Goal: Feedback & Contribution: Contribute content

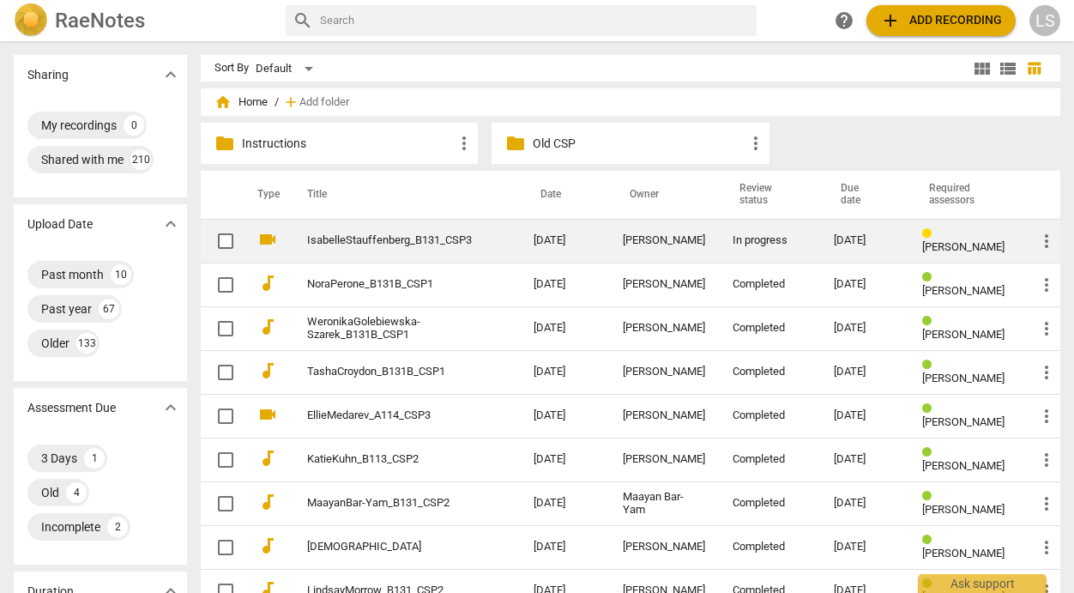
click at [673, 241] on div "[PERSON_NAME]" at bounding box center [664, 240] width 82 height 13
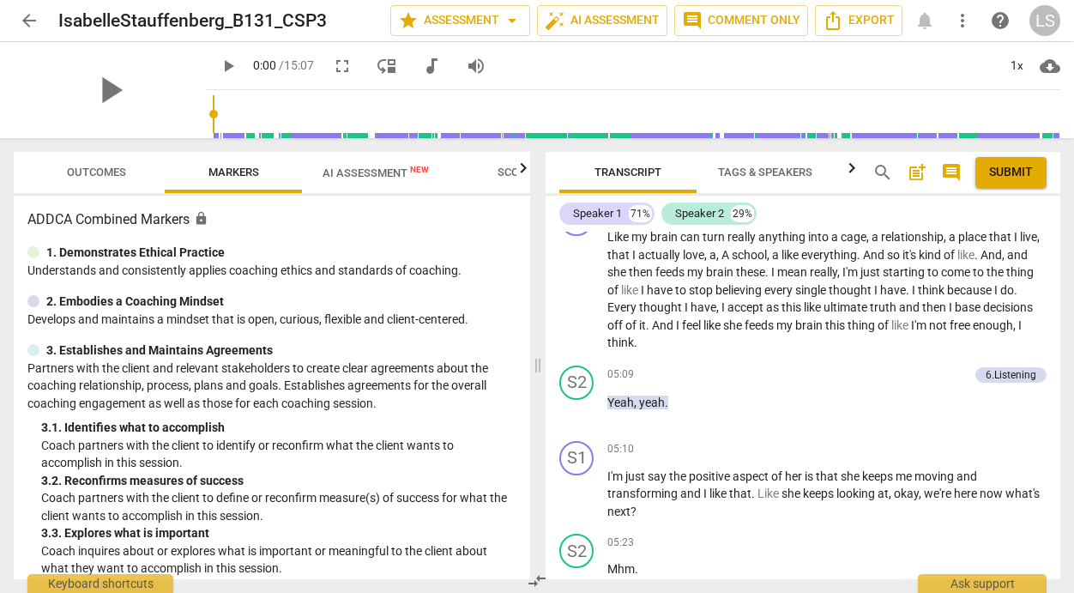
scroll to position [2527, 0]
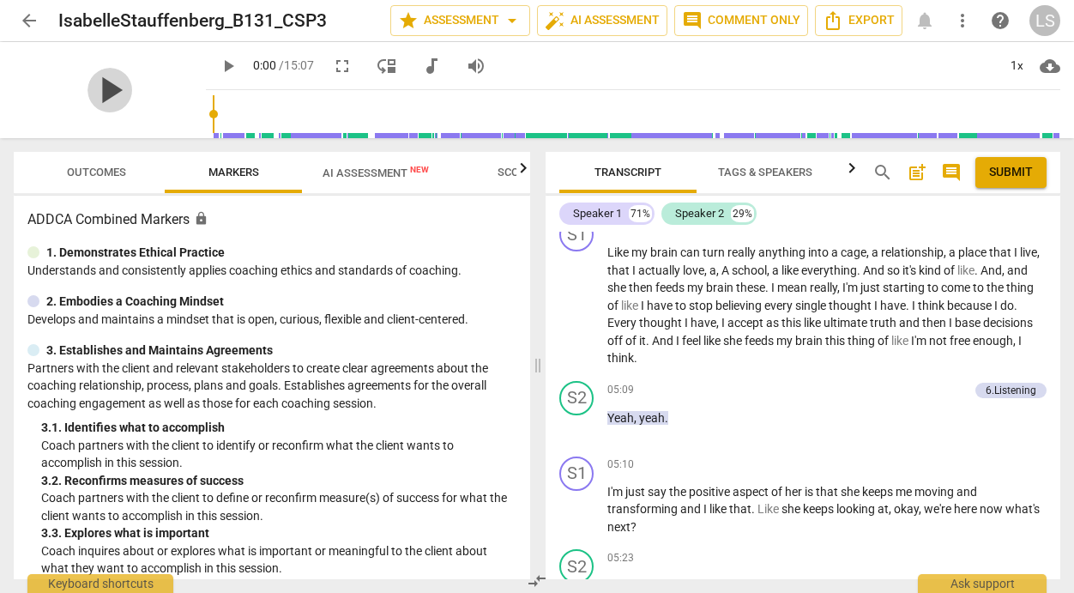
click at [99, 83] on span "play_arrow" at bounding box center [109, 90] width 45 height 45
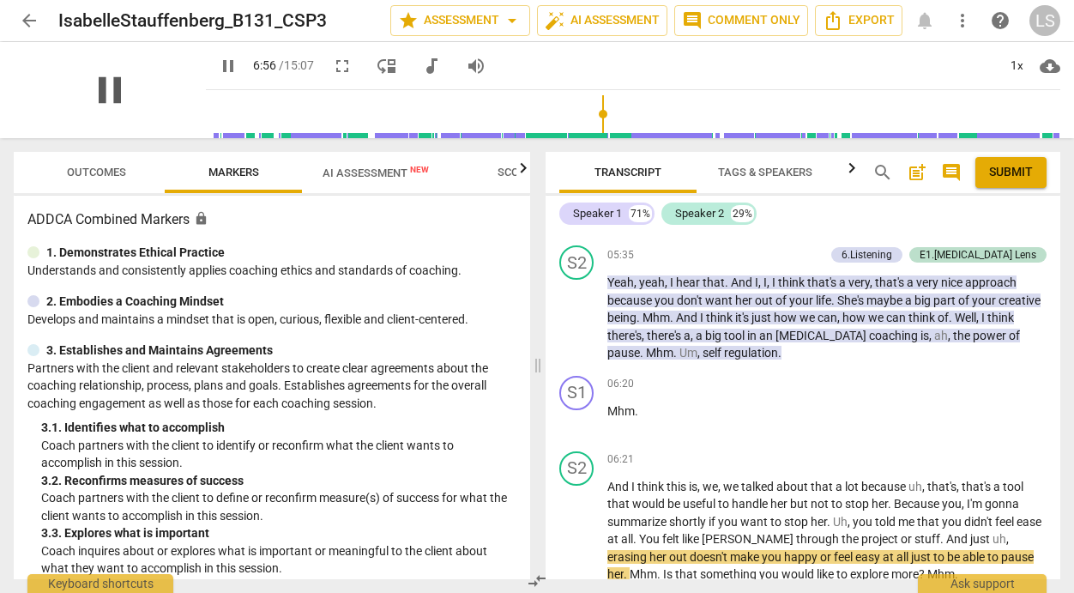
scroll to position [3351, 0]
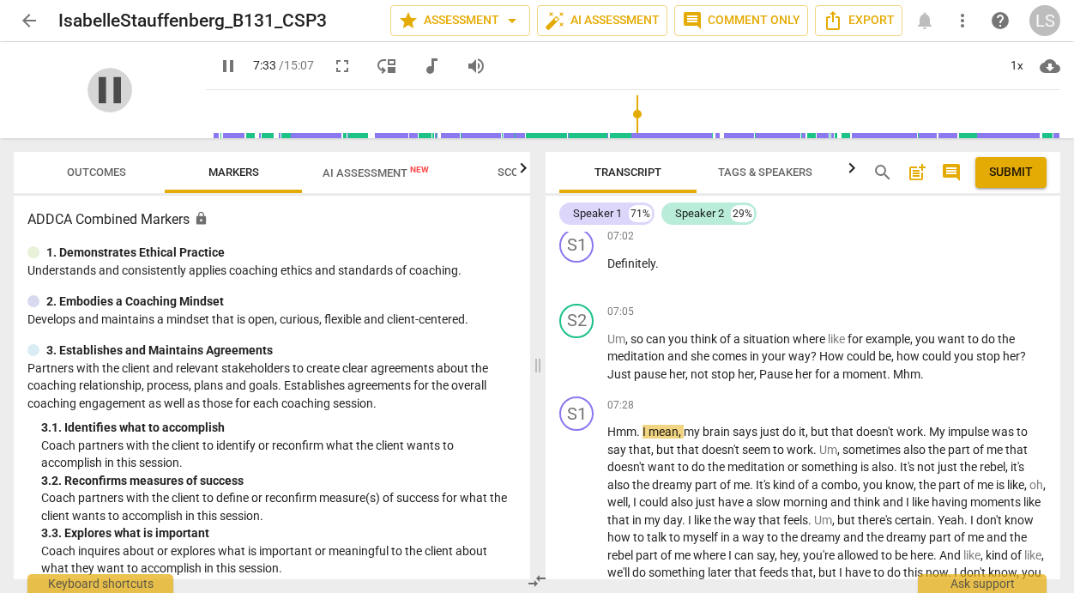
click at [99, 83] on span "pause" at bounding box center [109, 90] width 45 height 45
type input "454"
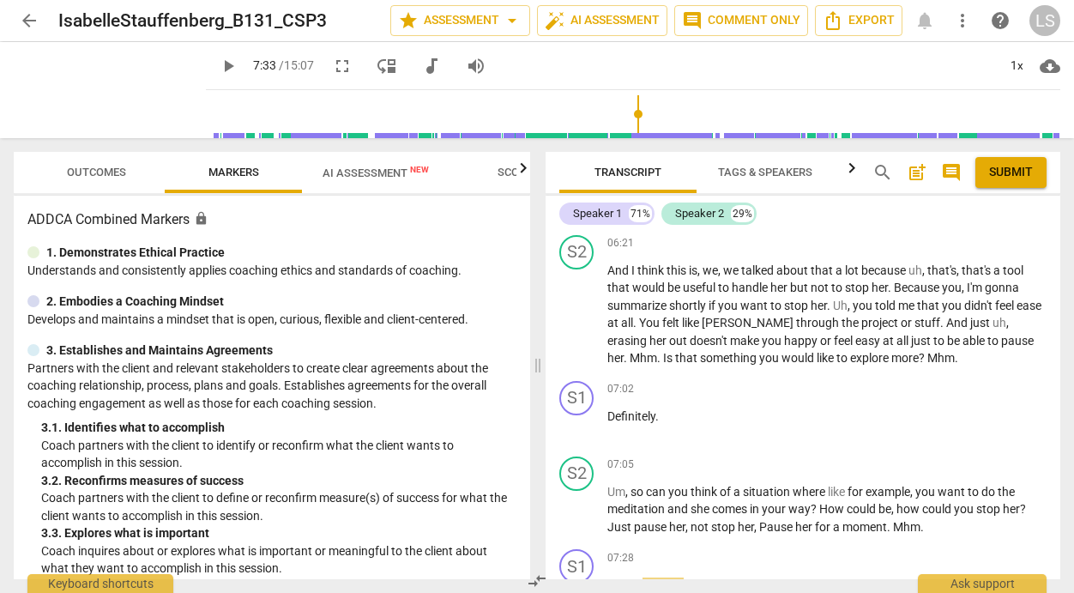
scroll to position [3144, 0]
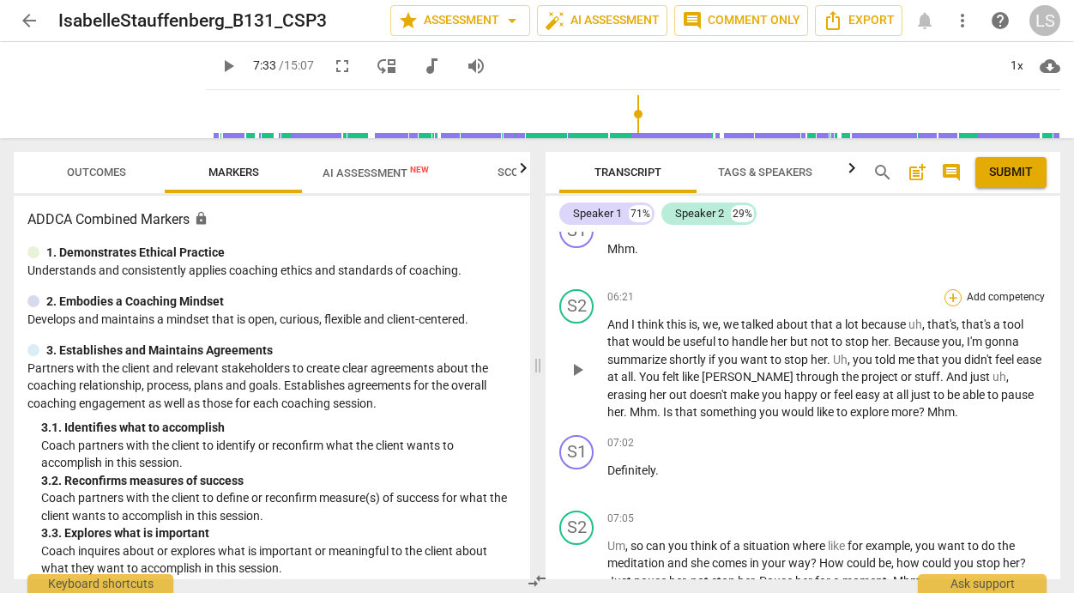
click at [944, 306] on div "+" at bounding box center [952, 297] width 17 height 17
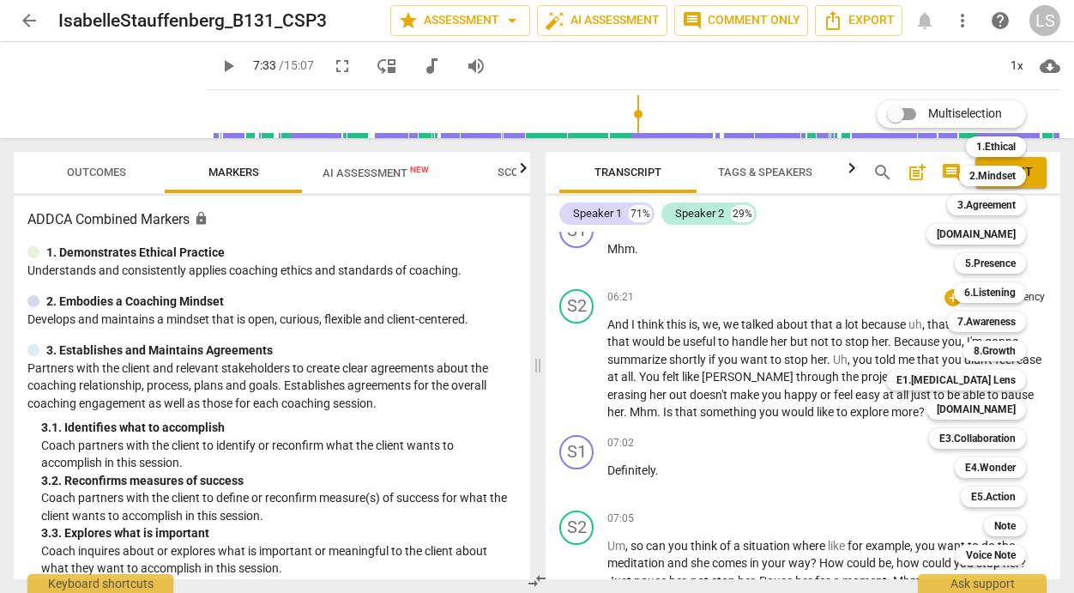
click at [768, 489] on div at bounding box center [537, 296] width 1074 height 593
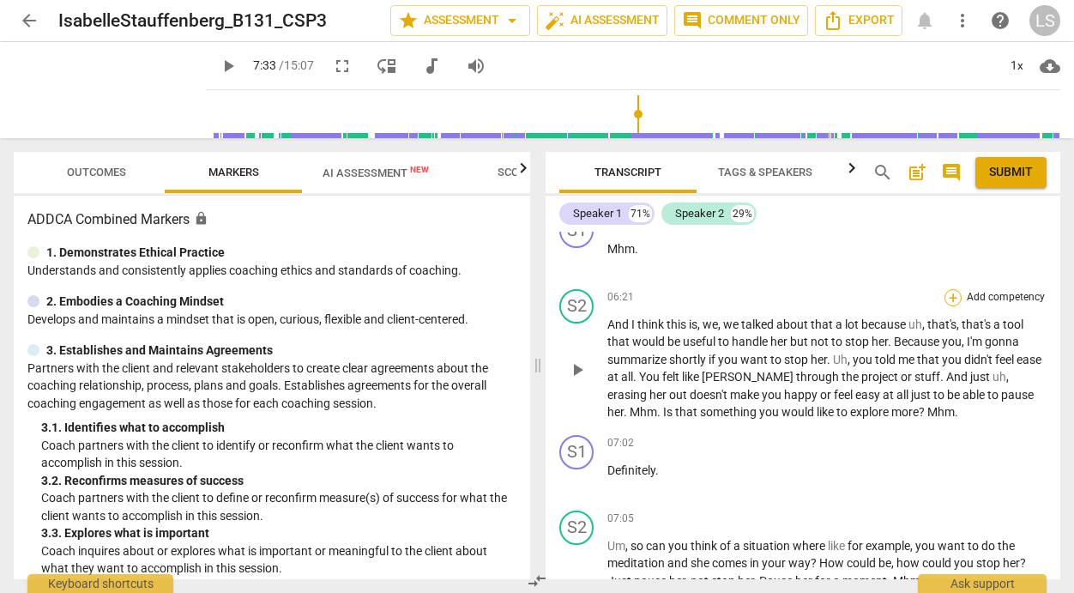
click at [944, 306] on div "+" at bounding box center [952, 297] width 17 height 17
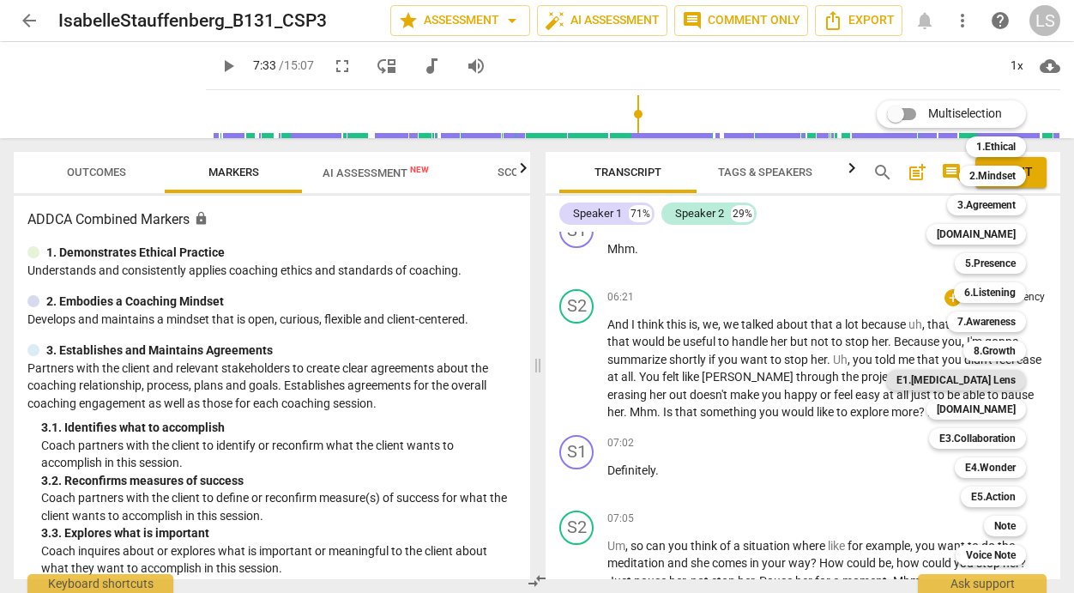
click at [986, 378] on b "E1.[MEDICAL_DATA] Lens" at bounding box center [955, 380] width 119 height 21
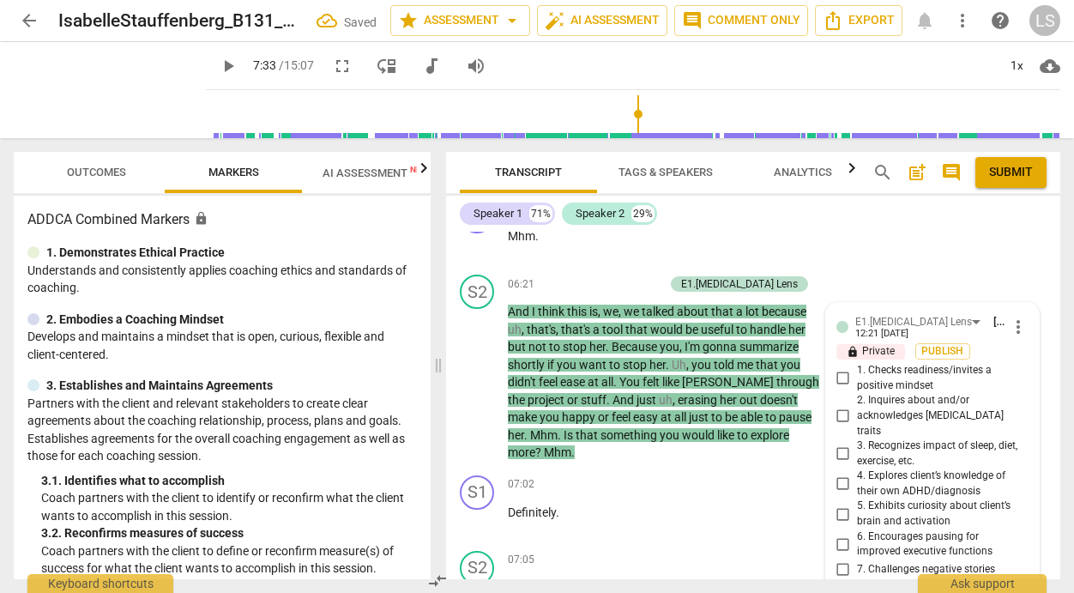
scroll to position [3457, 0]
click at [840, 427] on input "2. Inquires about and/or acknowledges [MEDICAL_DATA] traits" at bounding box center [843, 417] width 27 height 21
checkbox input "true"
click at [831, 555] on input "6. Encourages pausing for improved executive functions" at bounding box center [843, 544] width 27 height 21
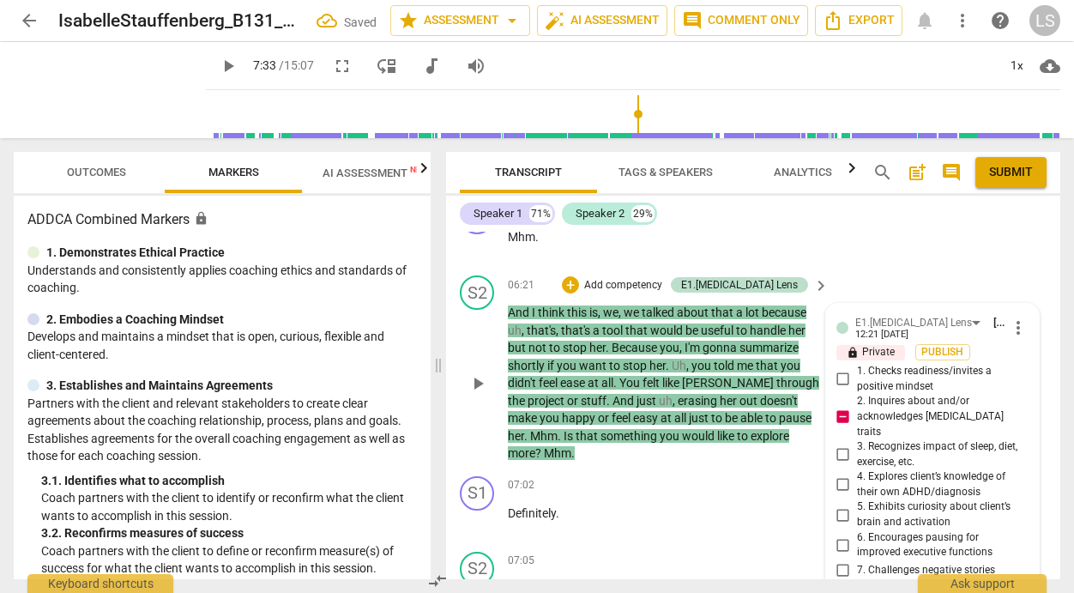
checkbox input "true"
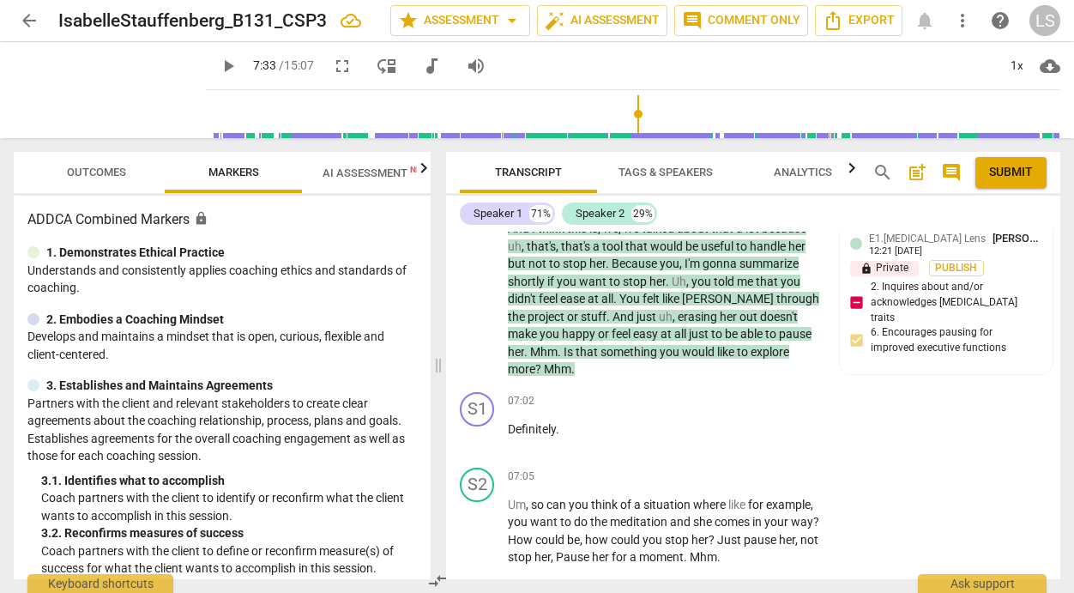
click at [691, 231] on div "Speaker 1 71% Speaker 2 29% [PERSON_NAME] Summary: We began the session by cele…" at bounding box center [753, 387] width 614 height 383
click at [664, 209] on p "Add competency" at bounding box center [622, 201] width 81 height 15
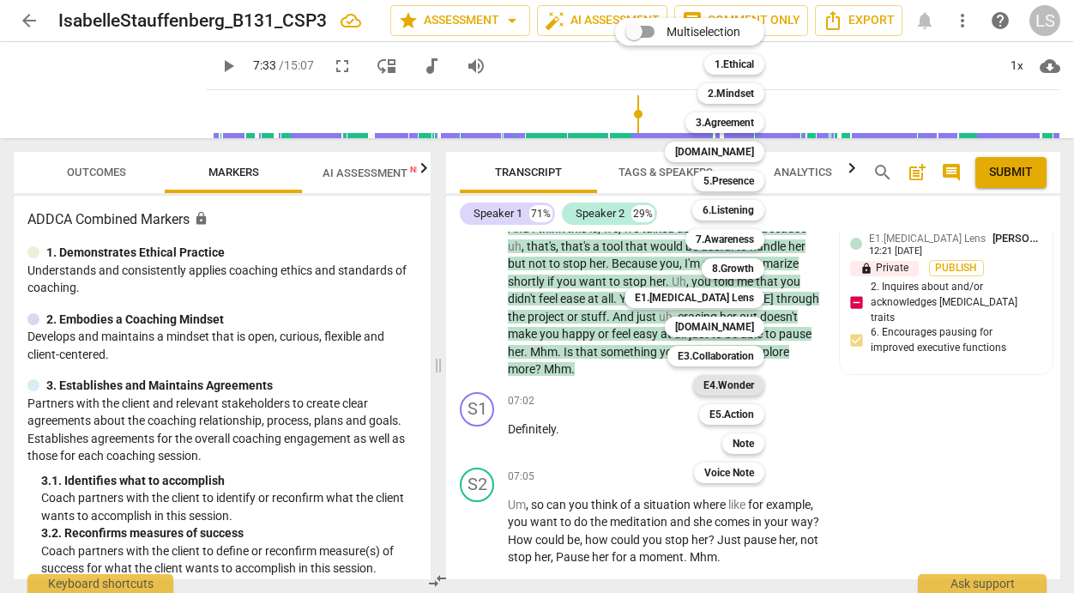
click at [727, 383] on b "E4.Wonder" at bounding box center [728, 385] width 51 height 21
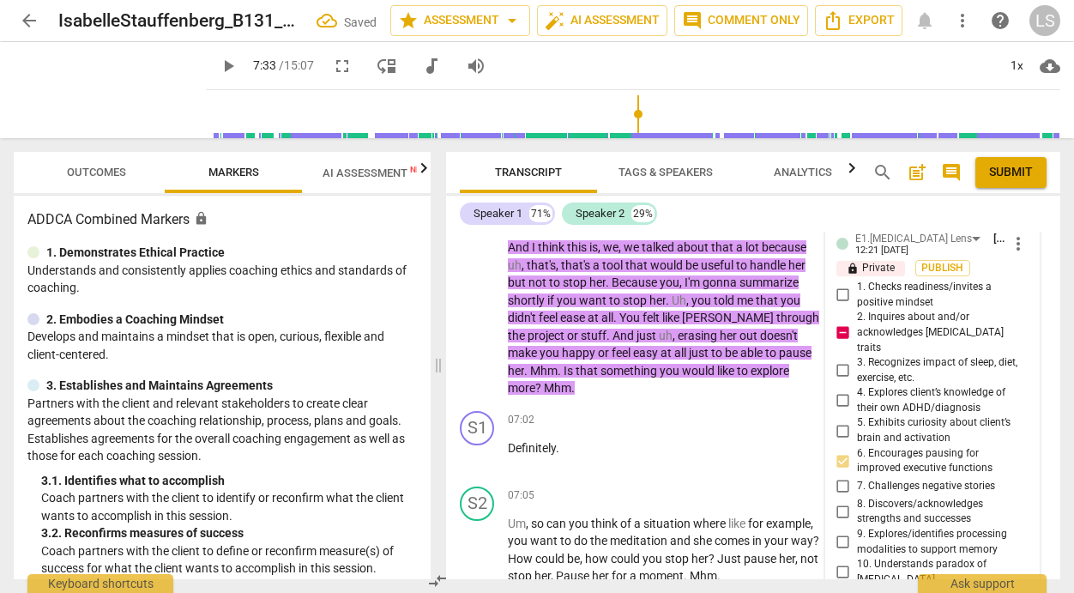
scroll to position [3763, 0]
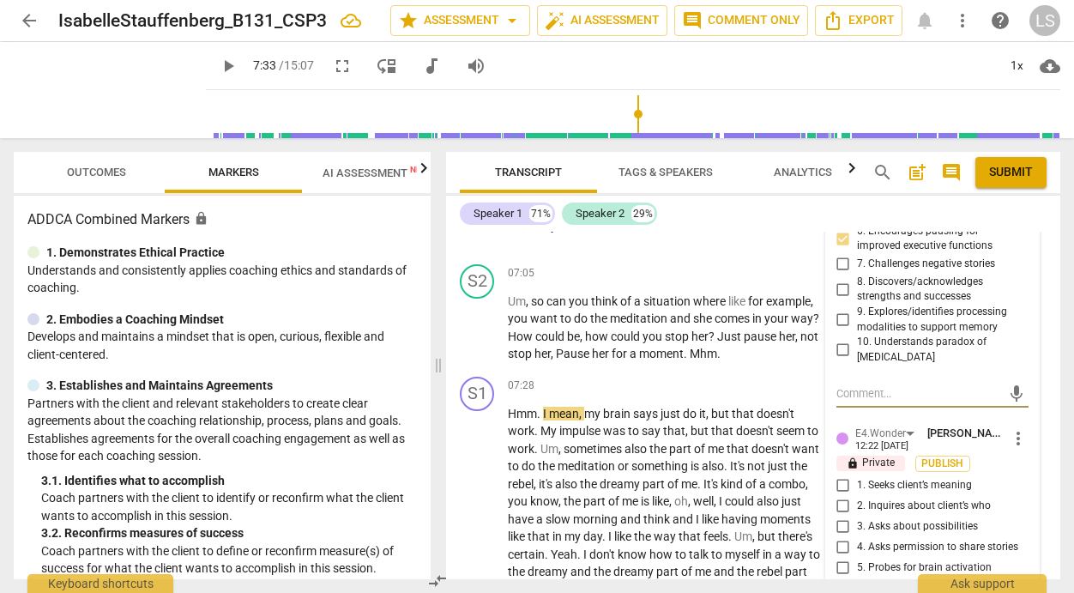
click at [841, 516] on input "2. Inquires about client’s who" at bounding box center [843, 506] width 27 height 21
checkbox input "true"
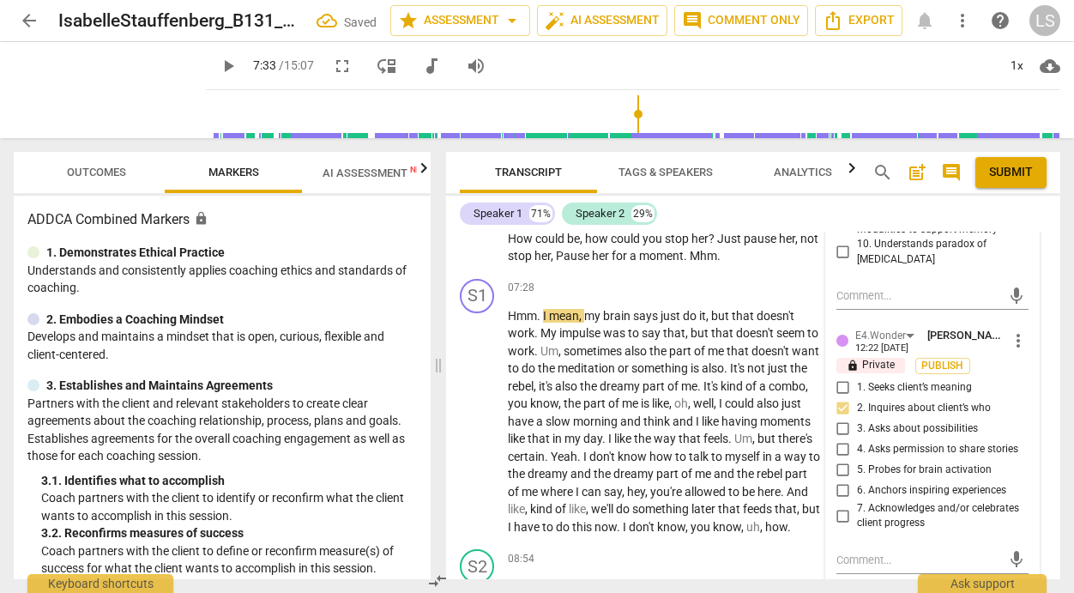
scroll to position [3910, 0]
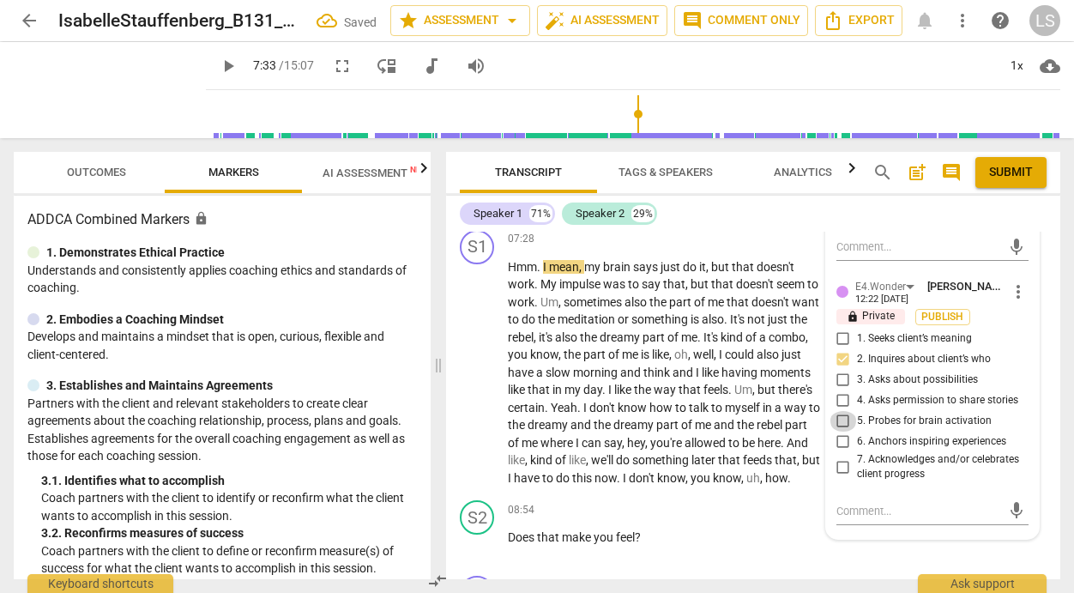
click at [842, 431] on input "5. Probes for brain activation" at bounding box center [843, 421] width 27 height 21
checkbox input "true"
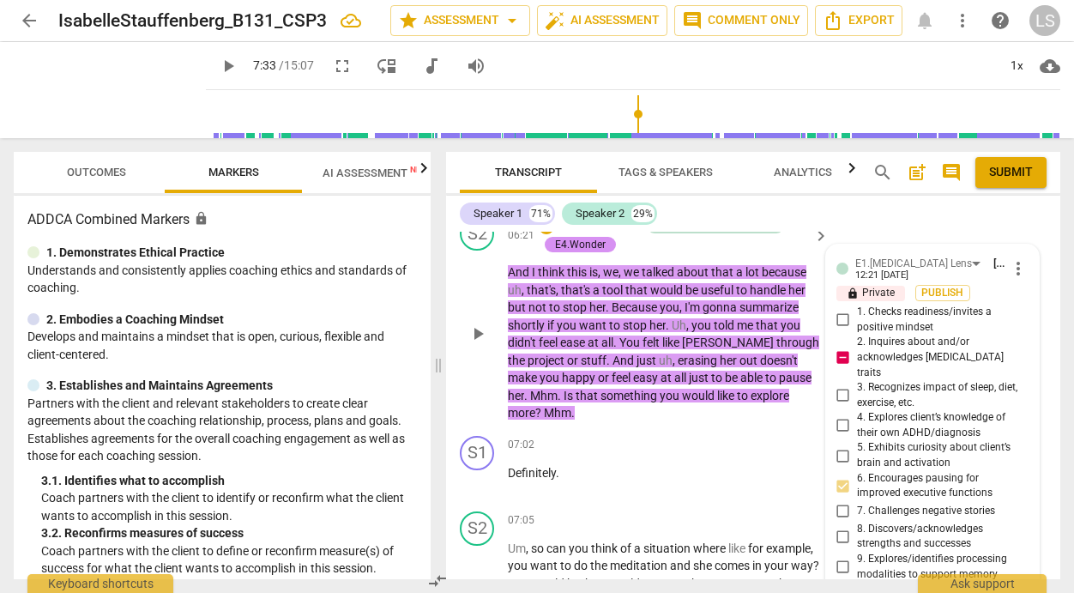
scroll to position [3423, 0]
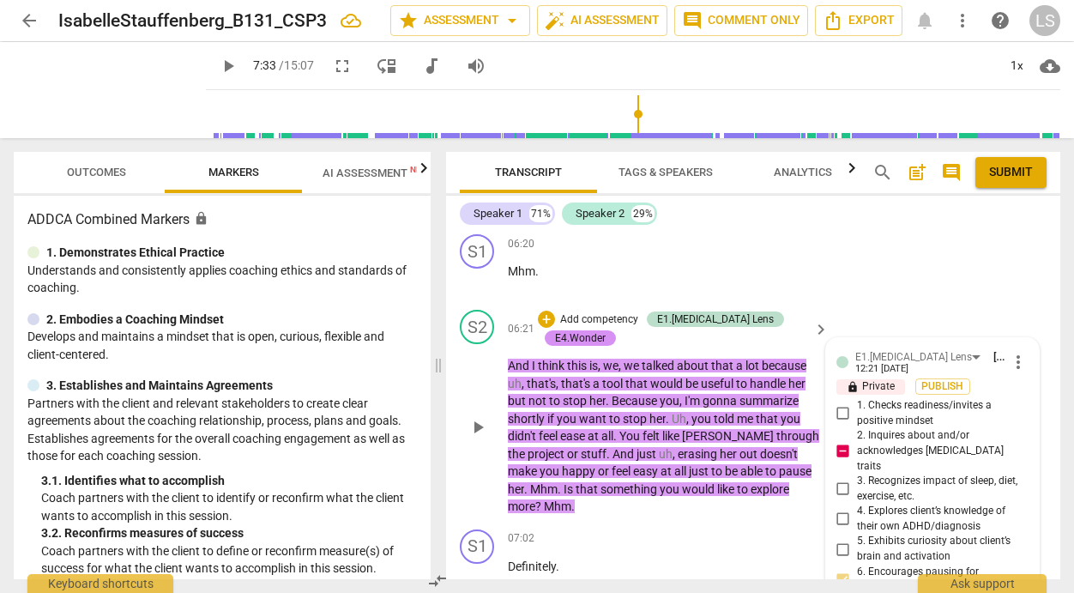
click at [581, 328] on p "Add competency" at bounding box center [598, 319] width 81 height 15
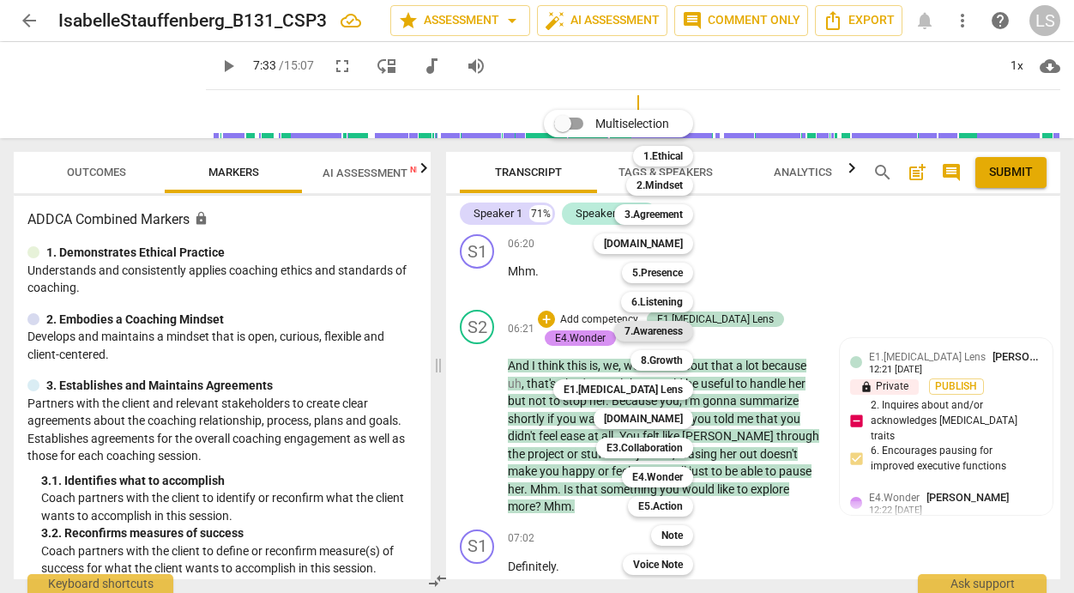
click at [668, 331] on b "7.Awareness" at bounding box center [654, 331] width 58 height 21
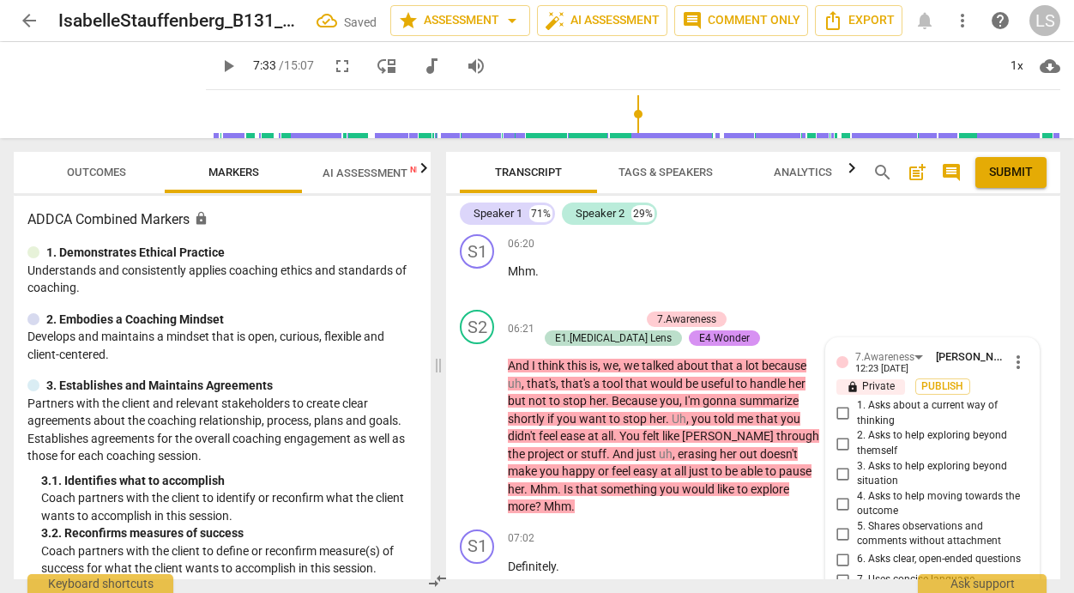
scroll to position [3703, 0]
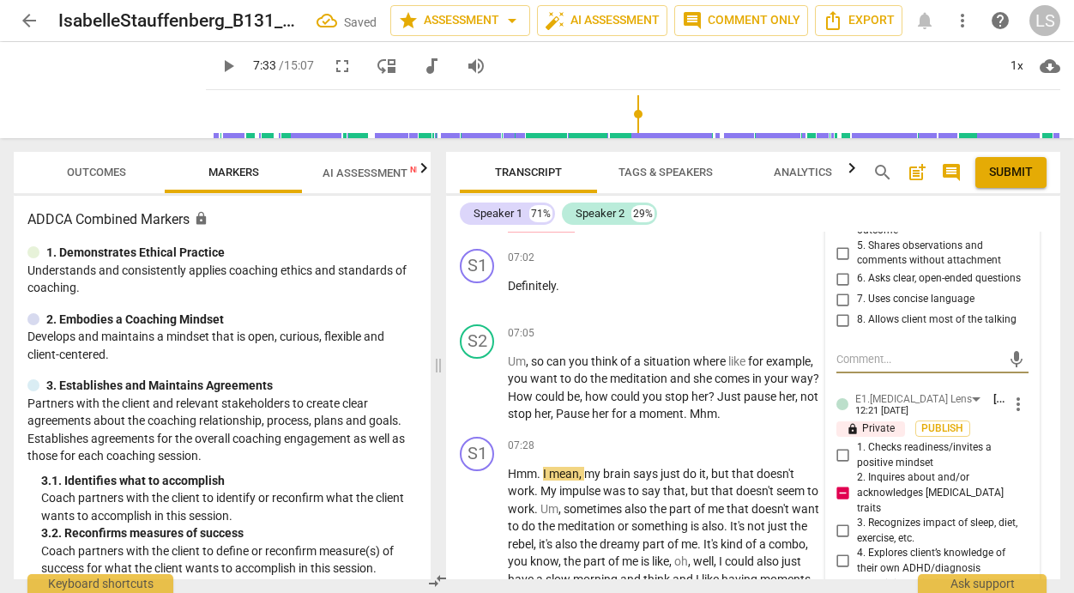
click at [837, 263] on input "5. Shares observations and comments without attachment" at bounding box center [843, 253] width 27 height 21
checkbox input "true"
click at [840, 233] on input "4. Asks to help moving towards the outcome" at bounding box center [843, 223] width 27 height 21
checkbox input "true"
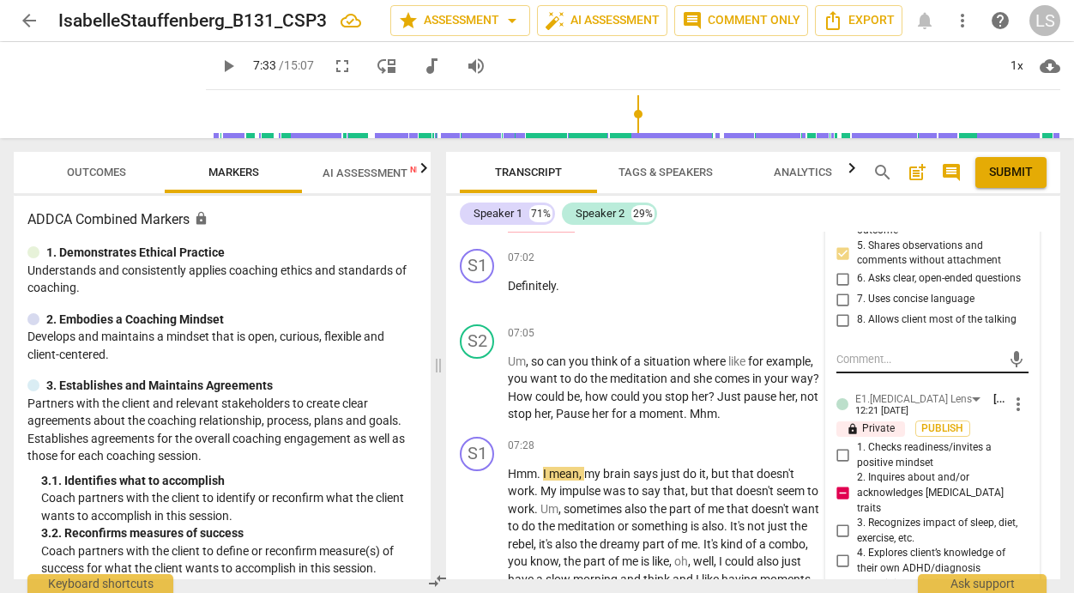
click at [841, 367] on textarea at bounding box center [918, 359] width 165 height 16
type textarea "W"
type textarea "Wh"
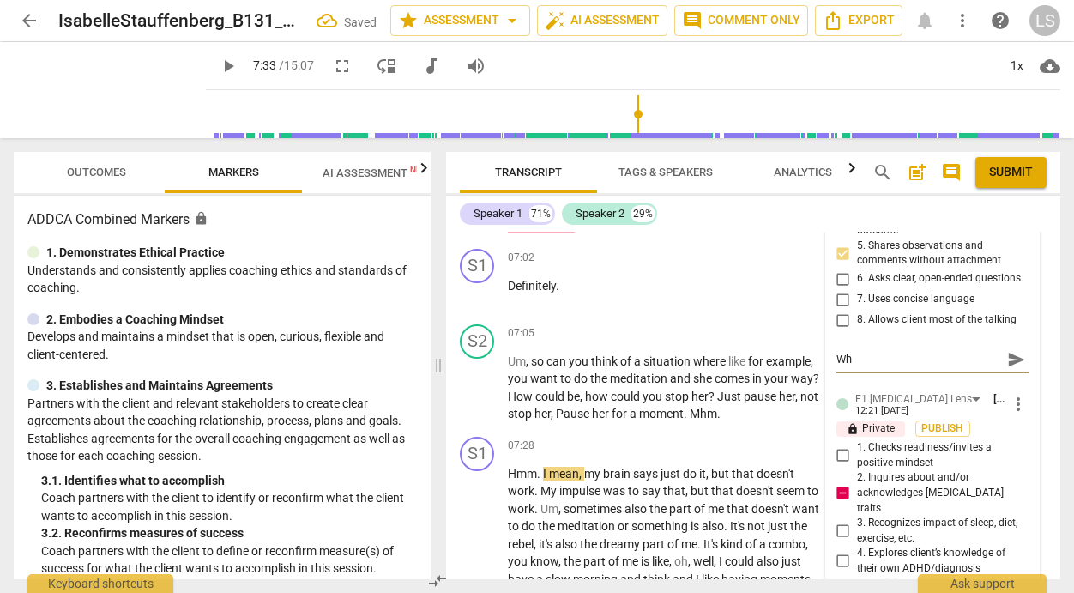
type textarea "Wha"
type textarea "What"
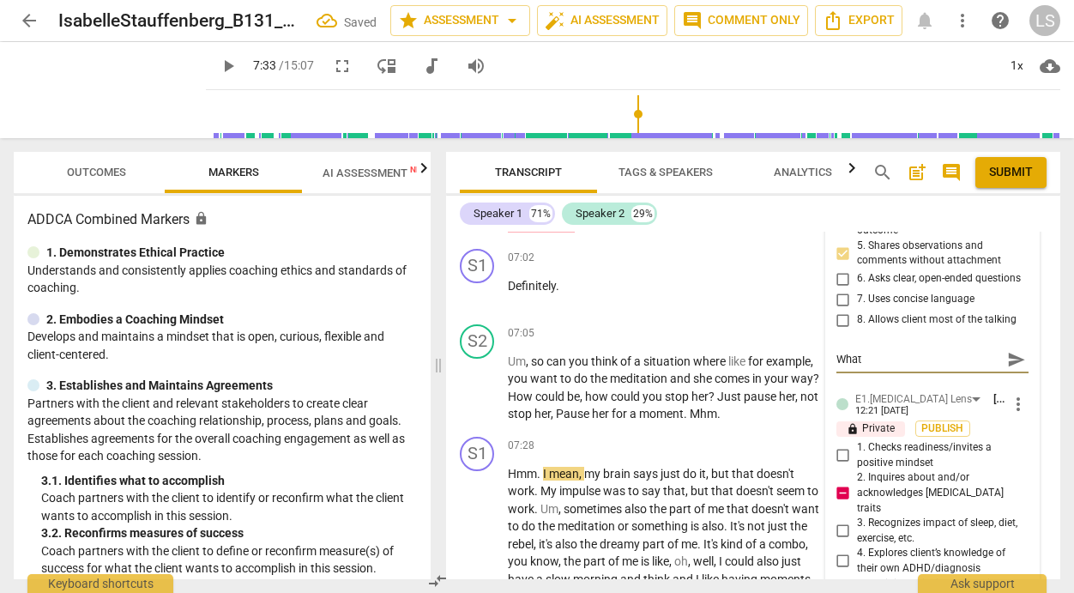
type textarea "What"
type textarea "What c"
type textarea "What co"
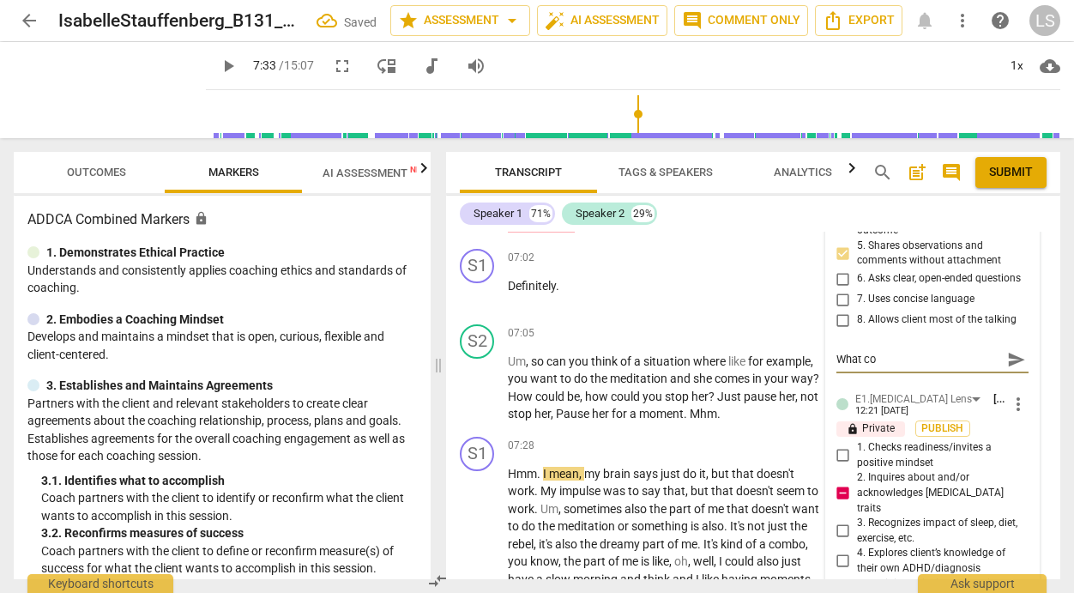
type textarea "What cou"
type textarea "What coul"
type textarea "What could"
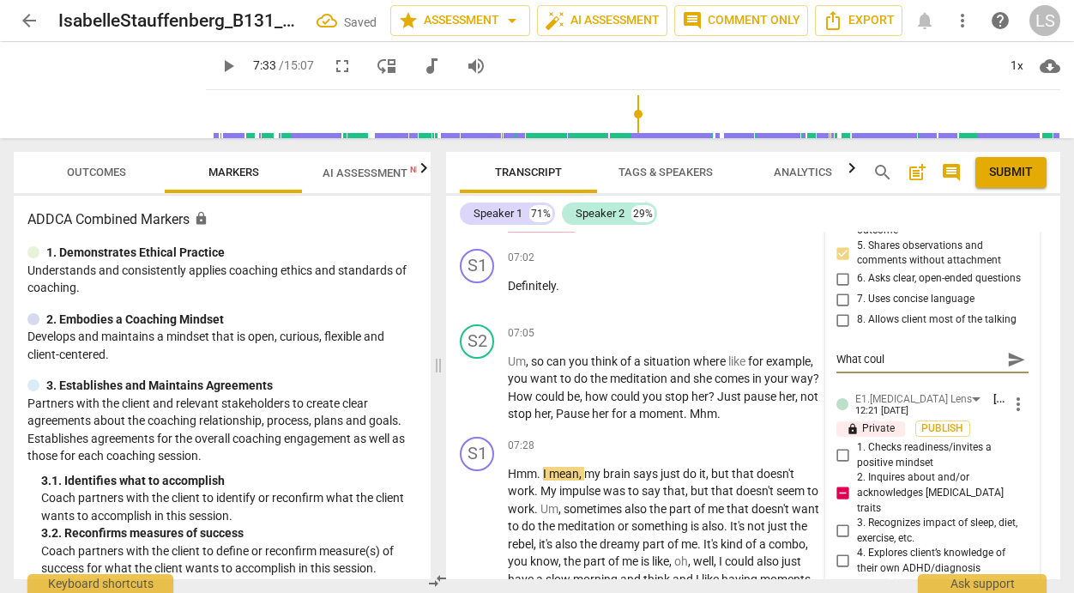
type textarea "What could"
type textarea "What could y"
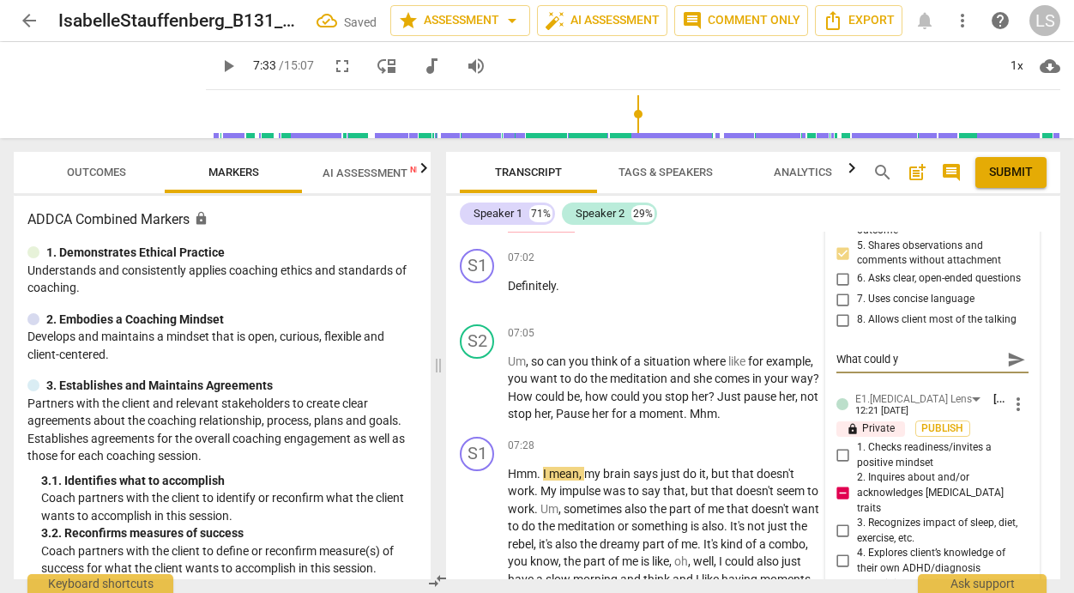
type textarea "What could yo"
type textarea "What could you"
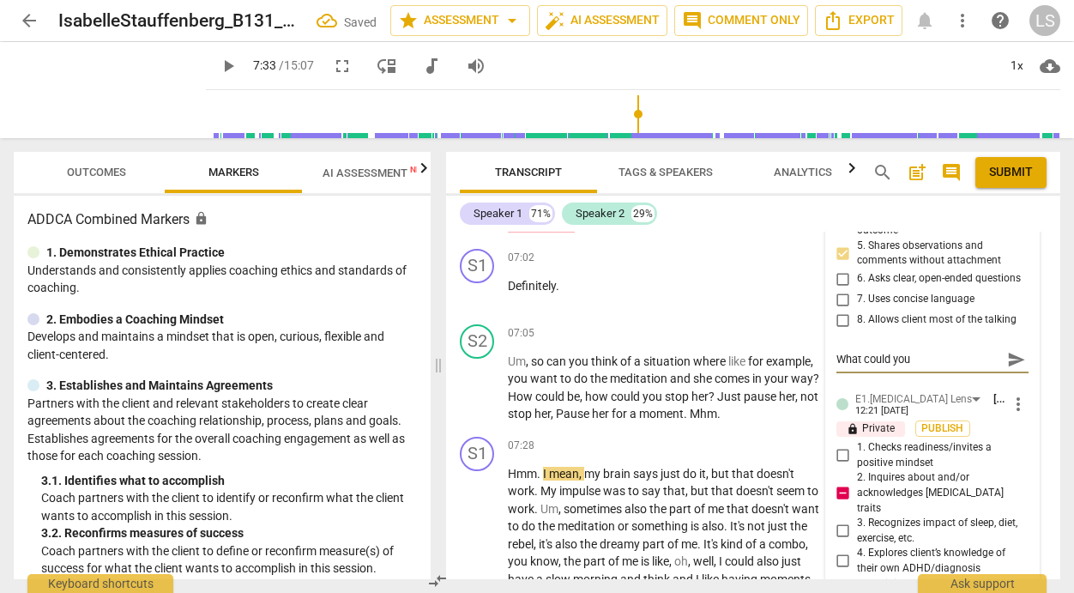
type textarea "What could you"
type textarea "What could you a"
type textarea "What could you as"
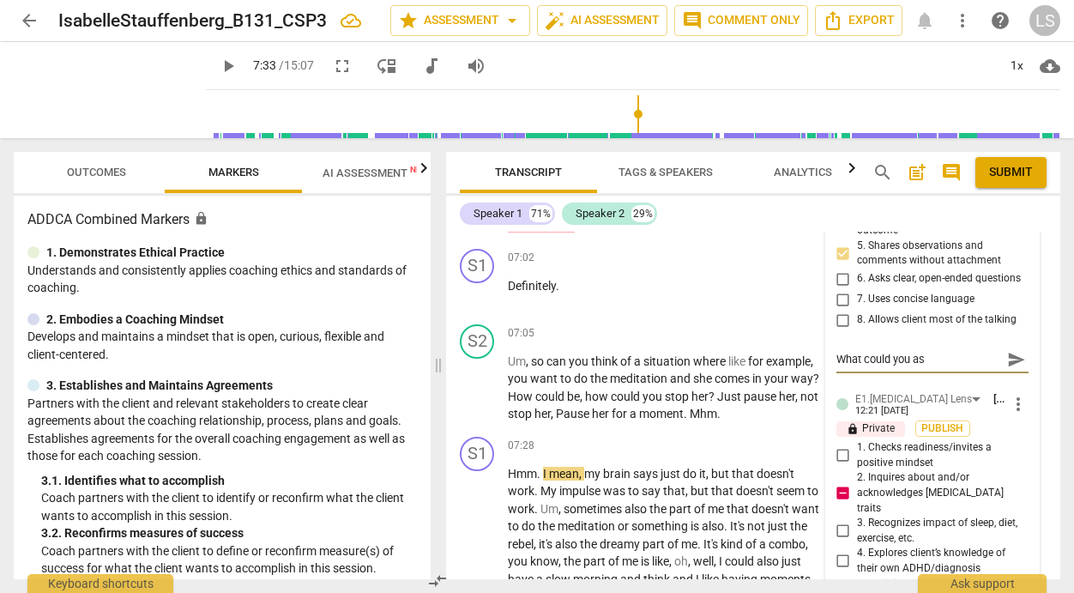
type textarea "What could you ask"
type textarea "What could you ask h"
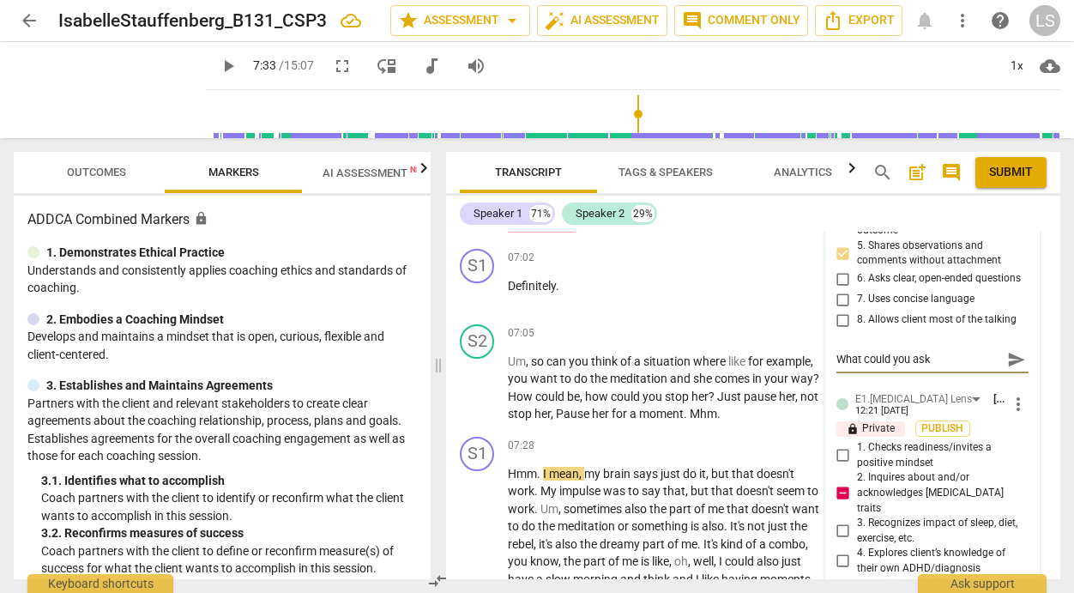
type textarea "What could you ask h"
type textarea "What could you ask [PERSON_NAME]"
type textarea "What could you ask her"
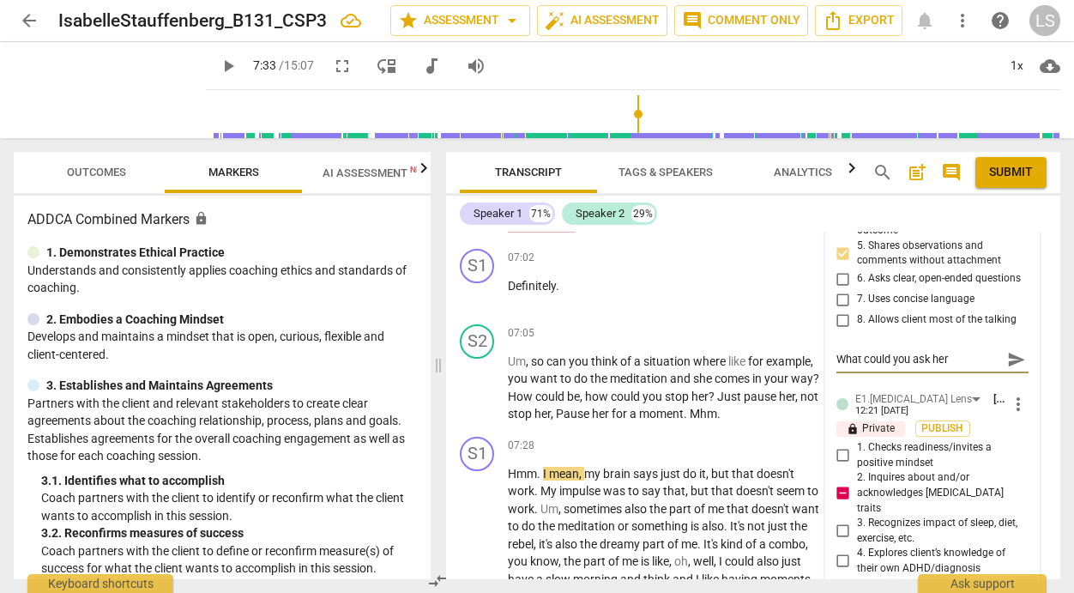
type textarea "What could you ask her"
type textarea "What could you ask her a"
type textarea "What could you ask her ab"
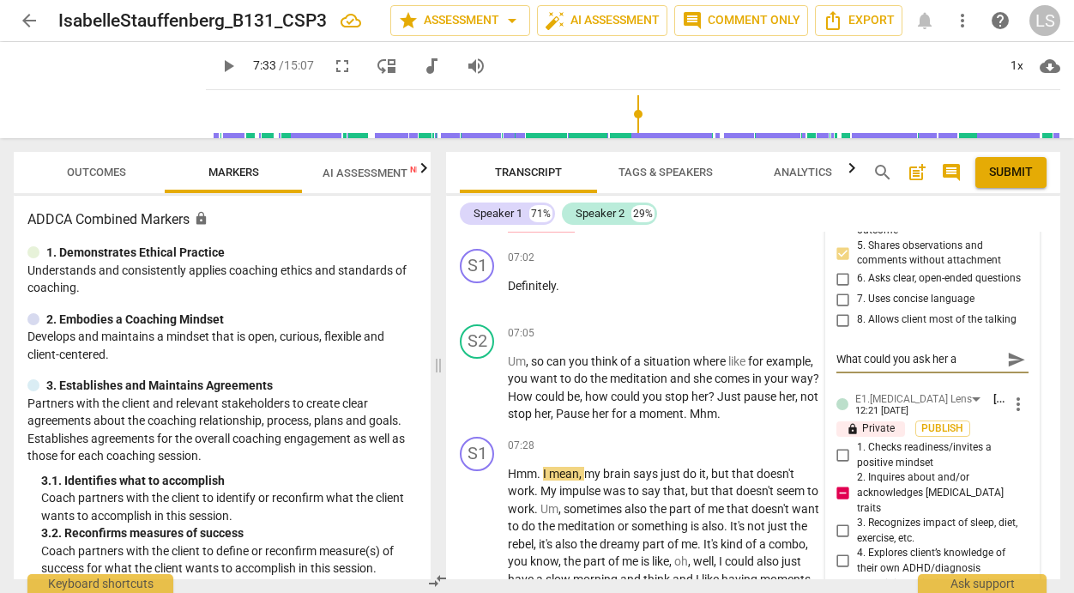
type textarea "What could you ask her ab"
type textarea "What could you ask her abo"
type textarea "What could you ask her abou"
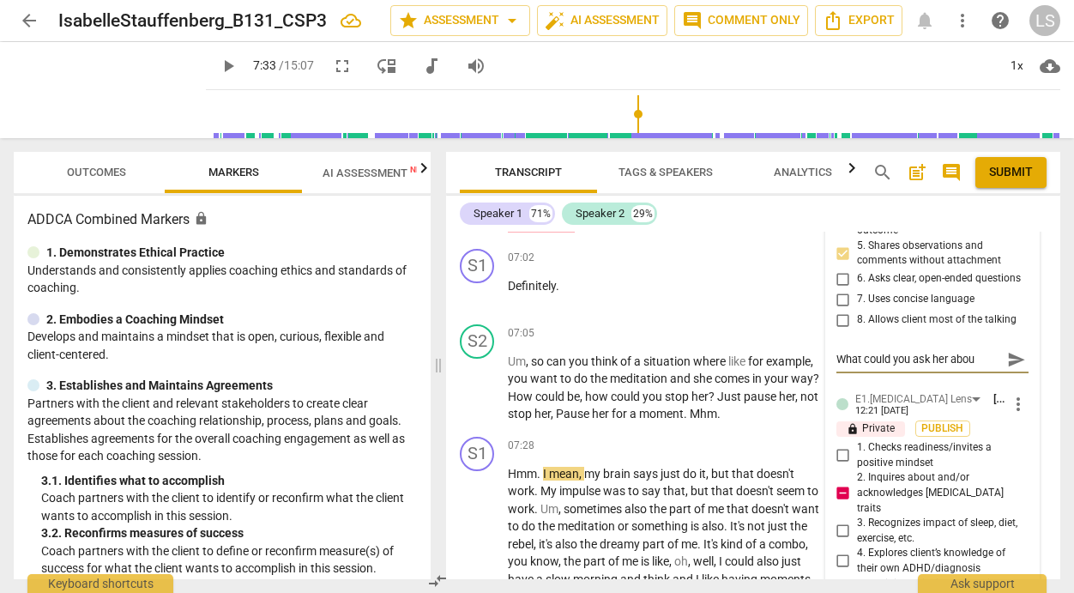
type textarea "What could you ask her about"
type textarea "What could you ask her about h"
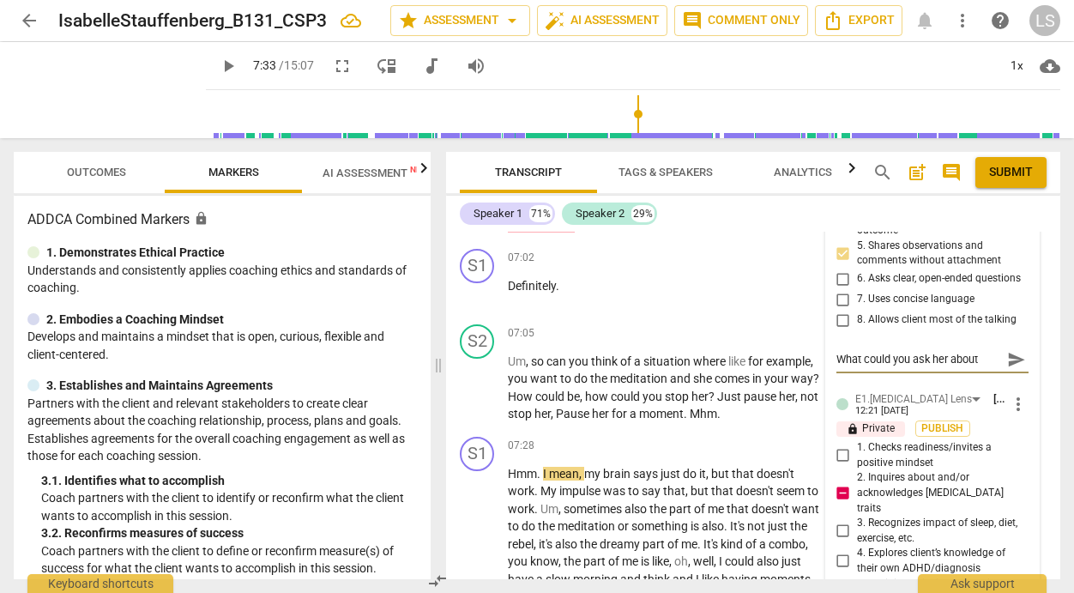
type textarea "What could you ask her about h"
type textarea "What could you ask her about ho"
type textarea "What could you ask her about how"
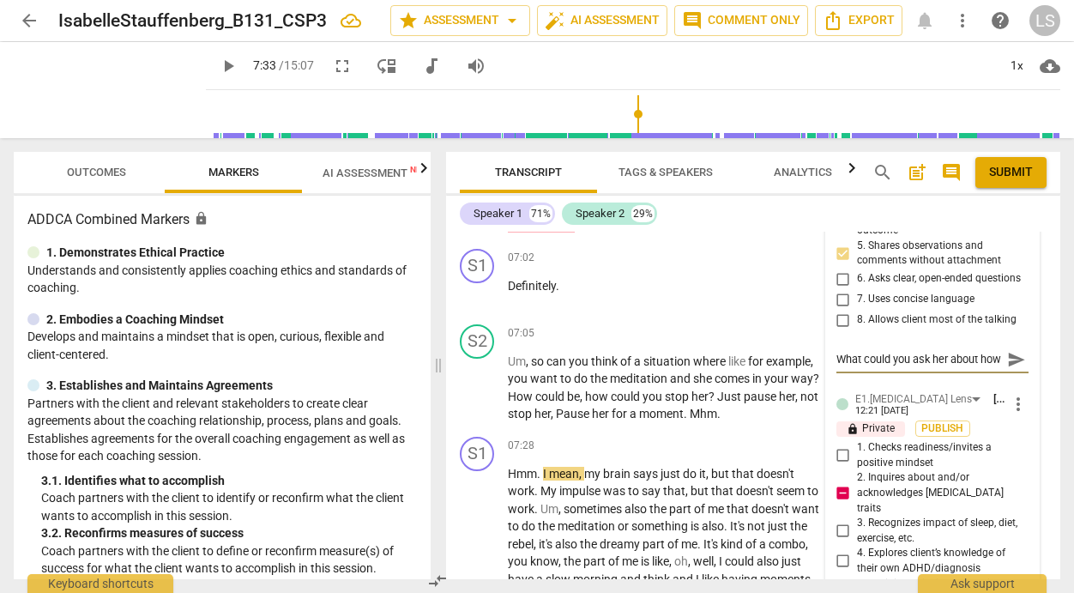
scroll to position [15, 0]
type textarea "What could you ask her about how"
type textarea "What could you ask her about how p"
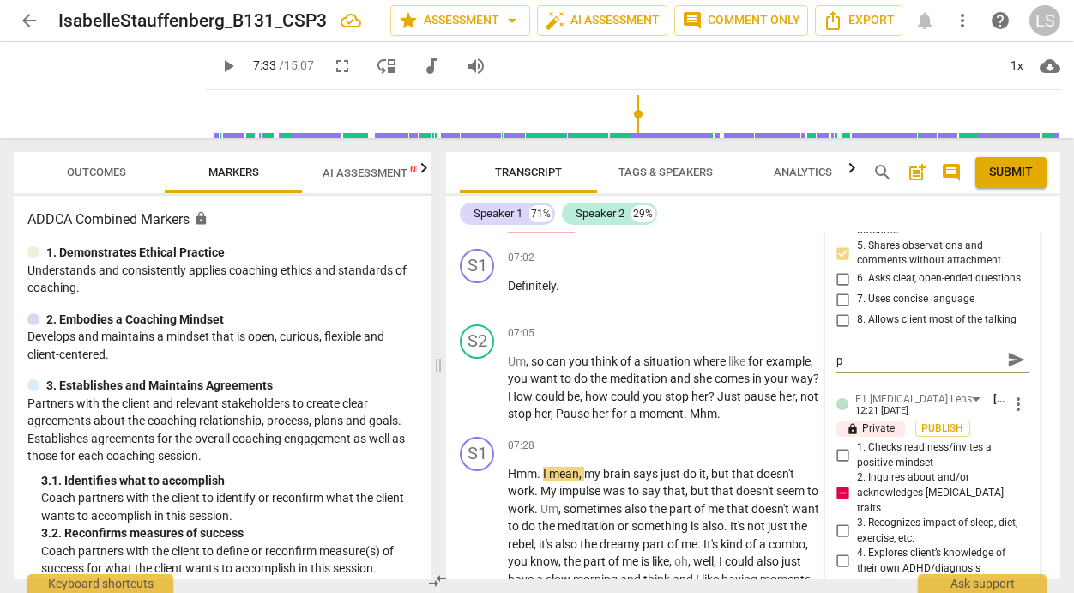
type textarea "What could you ask her about how pa"
type textarea "What could you ask her about how [PERSON_NAME]"
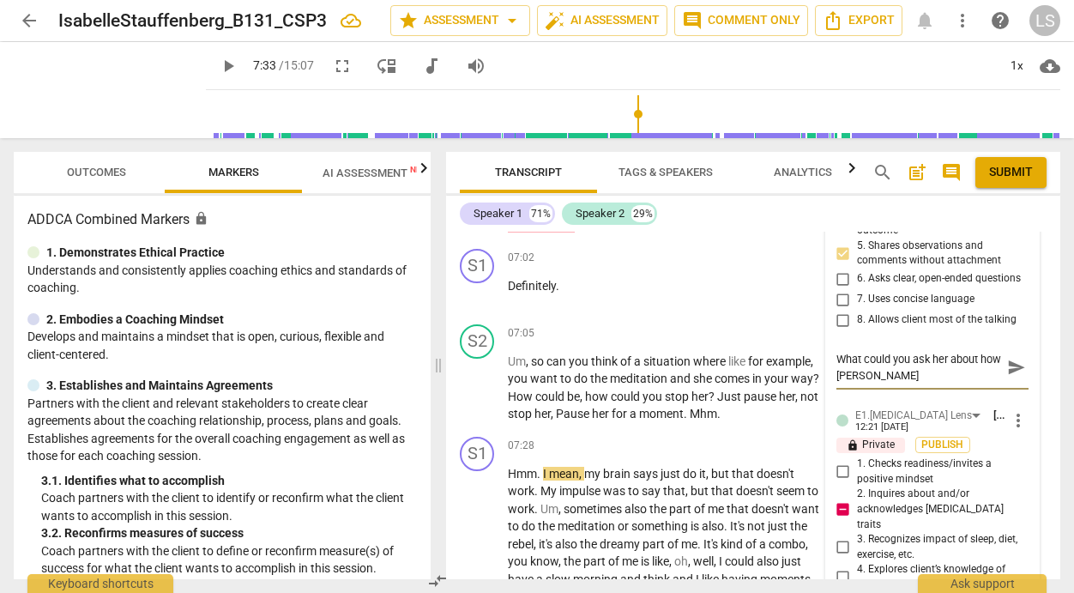
type textarea "What could you ask her about how paus"
type textarea "What could you ask her about how [PERSON_NAME]"
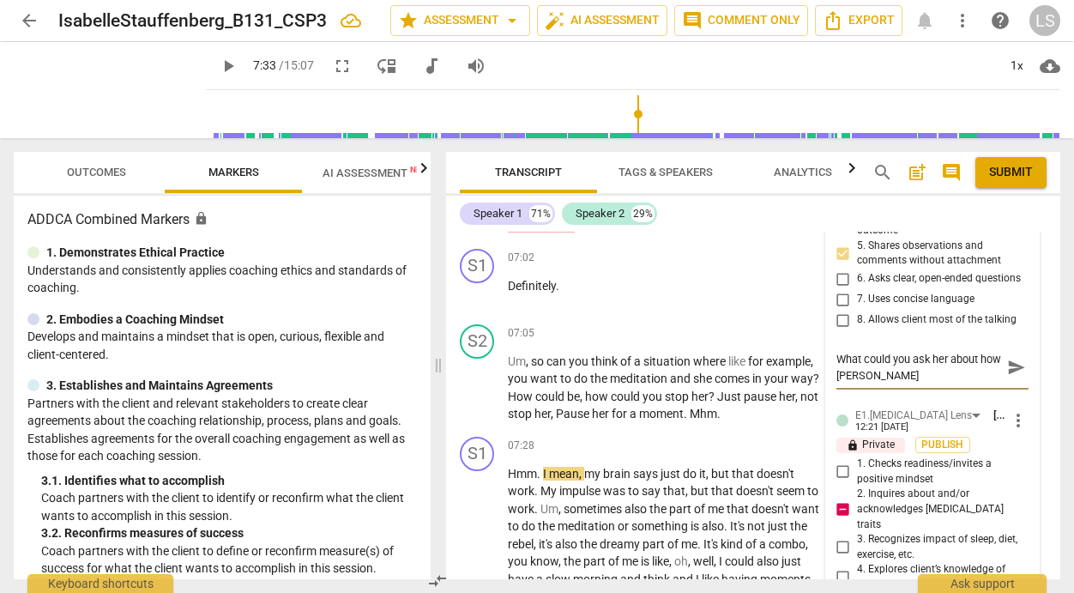
type textarea "What could you ask her about how [PERSON_NAME]"
type textarea "What could you ask her about how pausing"
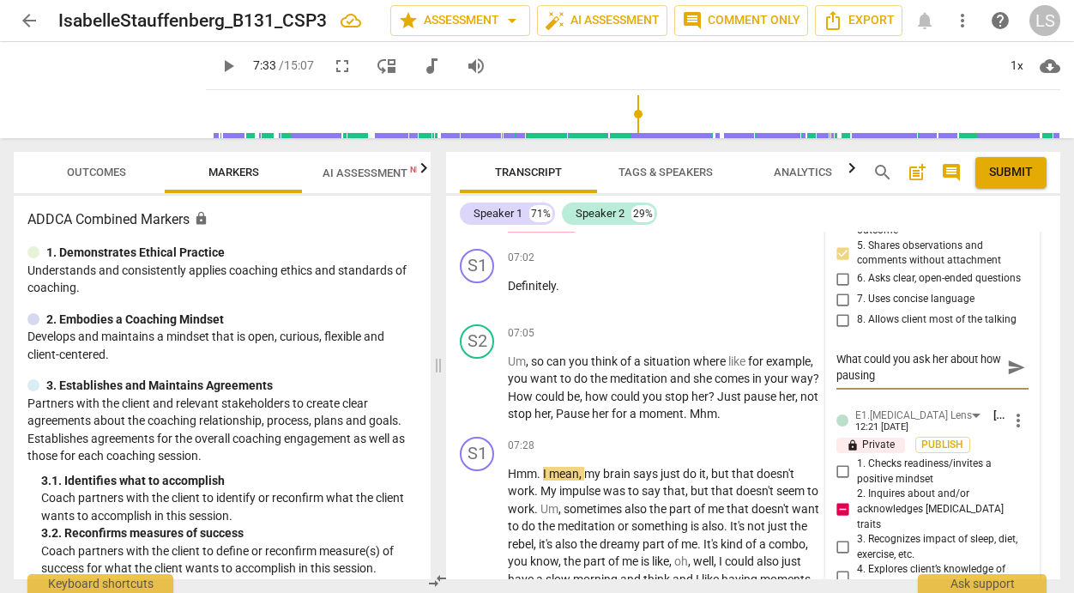
type textarea "What could you ask her about how pausing a"
type textarea "What could you ask her about how pausing an"
type textarea "What could you ask her about how pausing and"
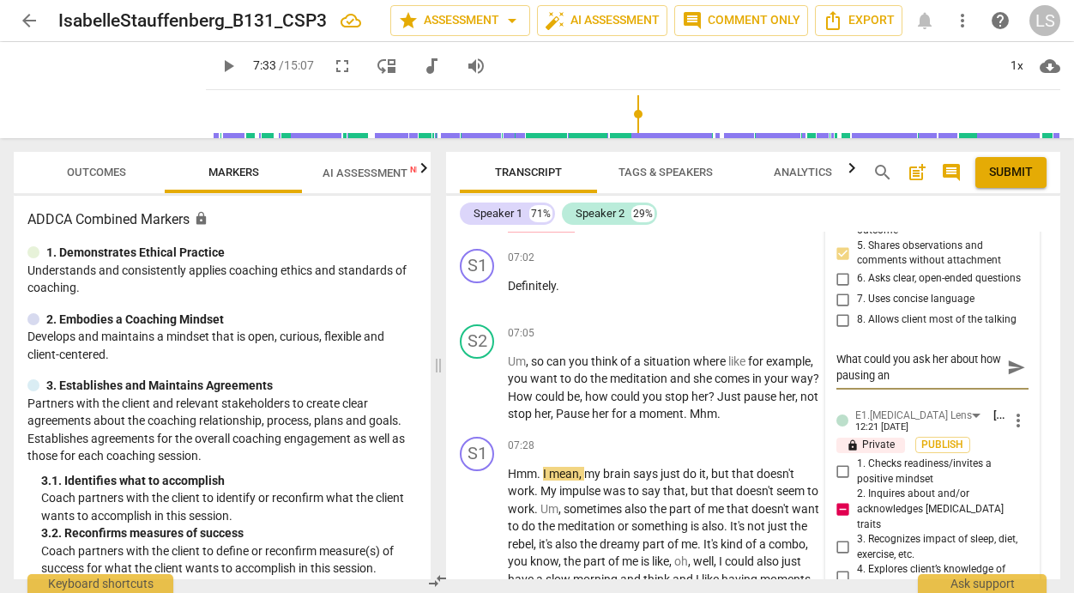
type textarea "What could you ask her about how pausing and"
type textarea "What could you ask her about how pausing and h"
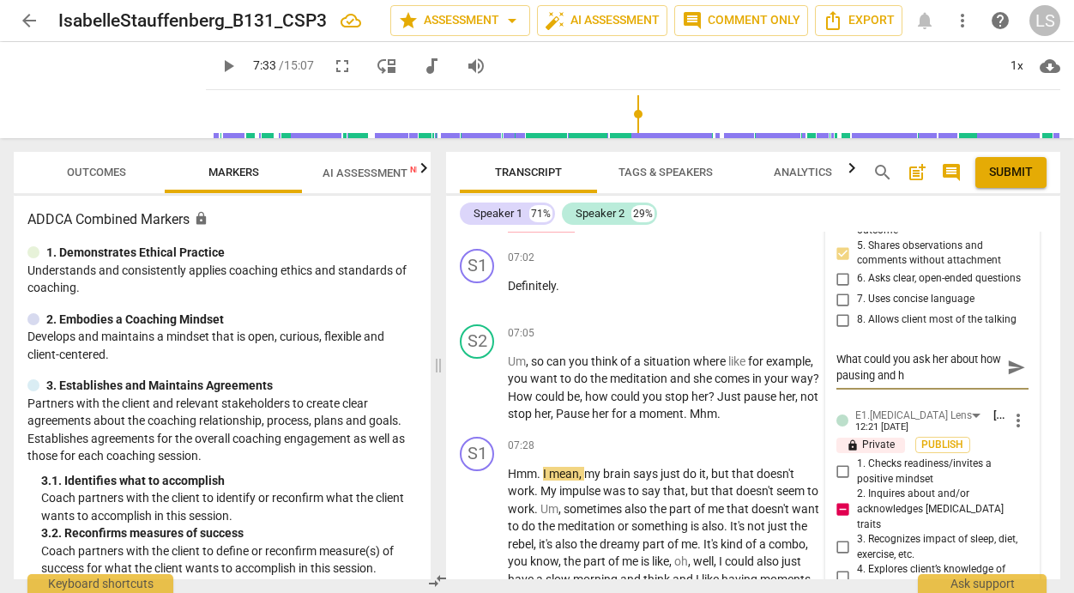
type textarea "What could you ask her about how pausing and ha"
type textarea "What could you ask her about how pausing and hav"
type textarea "What could you ask her about how pausing and havi"
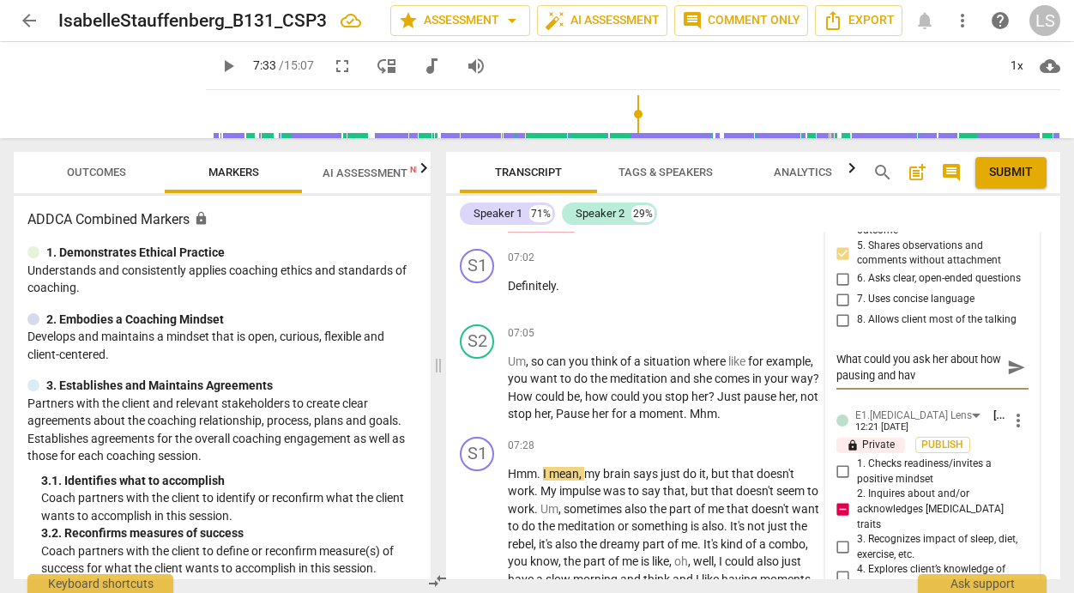
type textarea "What could you ask her about how pausing and havi"
type textarea "What could you ask her about how pausing and havin"
type textarea "What could you ask her about how pausing and having"
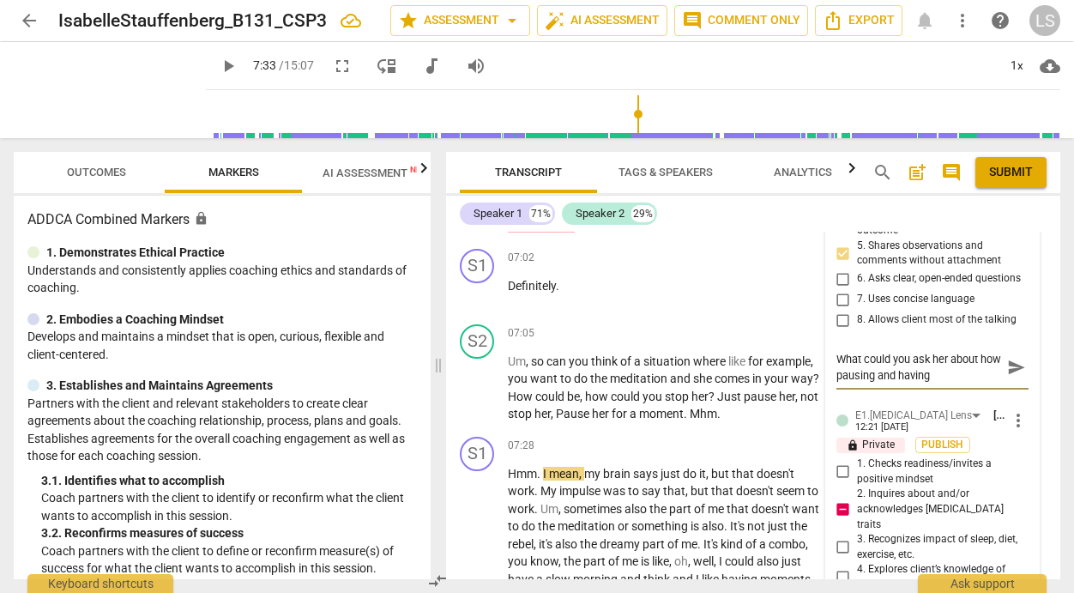
type textarea "What could you ask her about how pausing and having"
type textarea "What could you ask her about how pausing and having a"
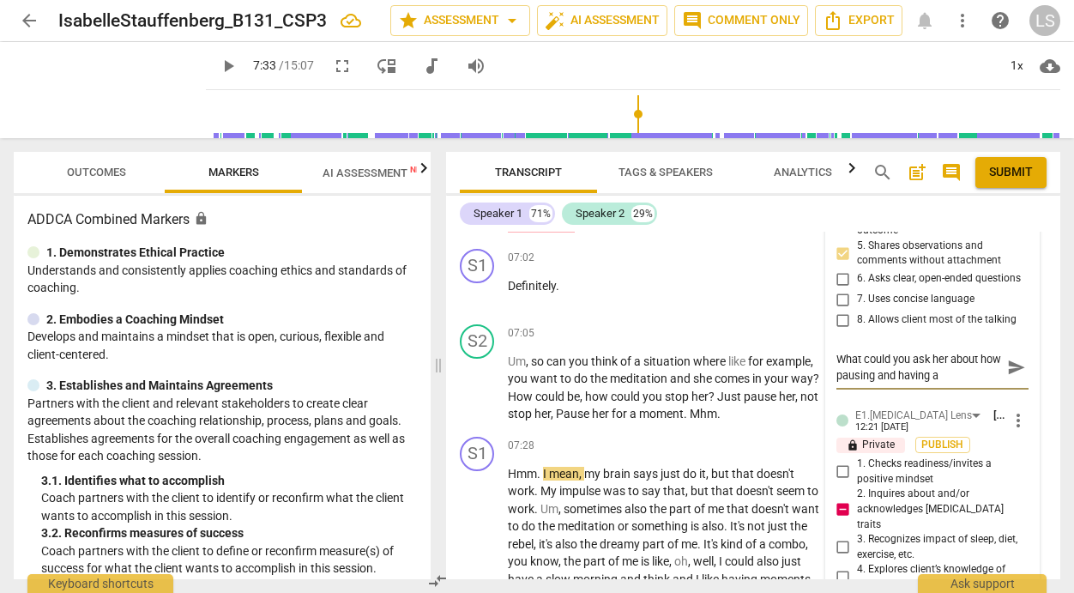
type textarea "What could you ask her about how pausing and having a"
type textarea "What could you ask her about how pausing and having a m"
type textarea "What could you ask her about how pausing and having a mo"
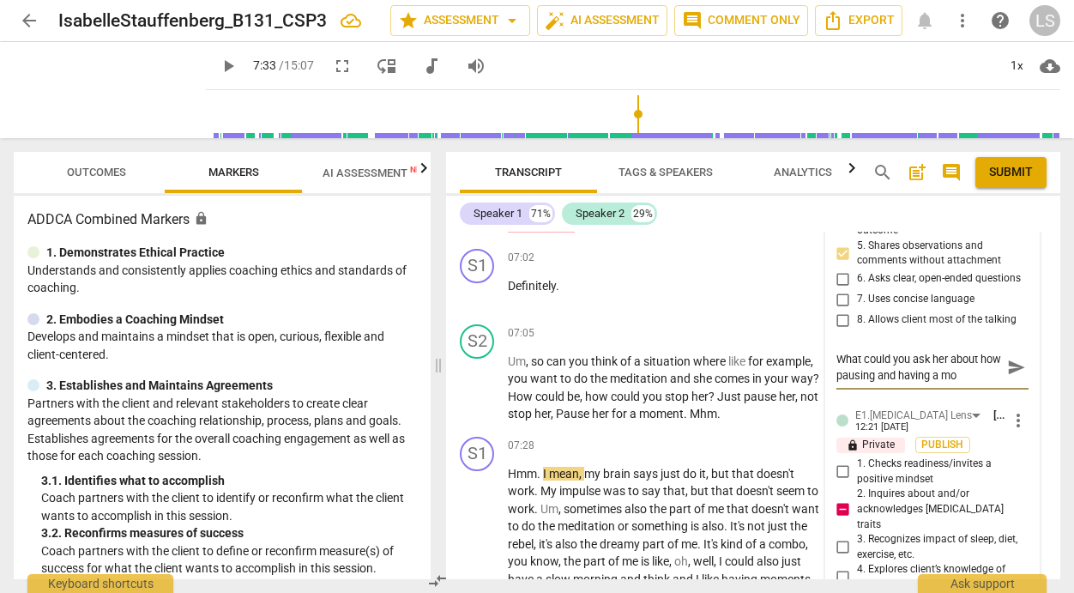
type textarea "What could you ask her about how pausing and having a mom"
type textarea "What could you ask her about how pausing and having a mome"
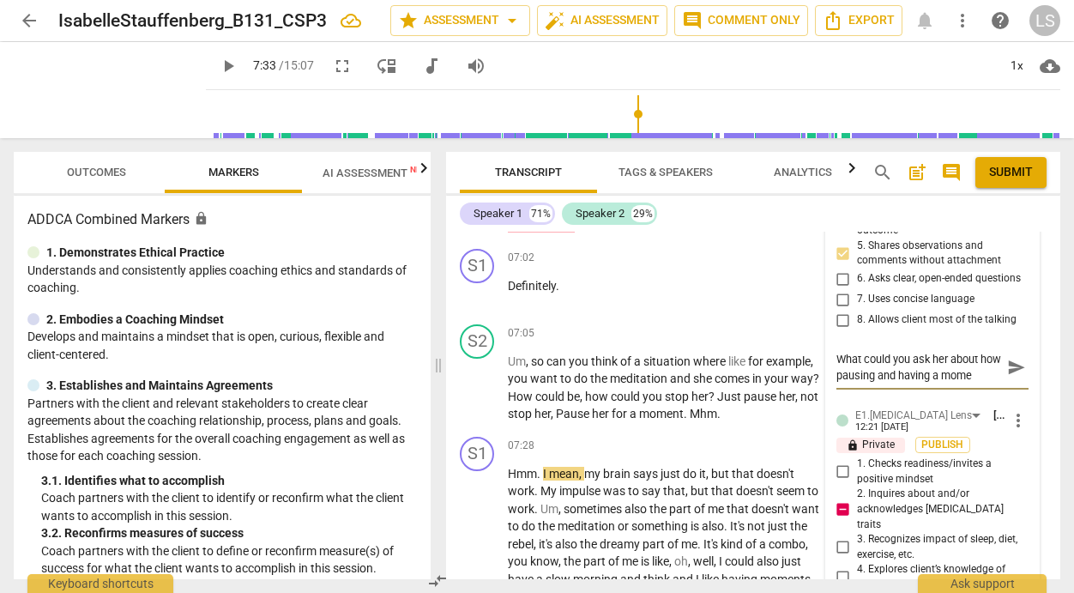
type textarea "What could you ask her about how pausing and having a momen"
type textarea "What could you ask her about how pausing and having a moment"
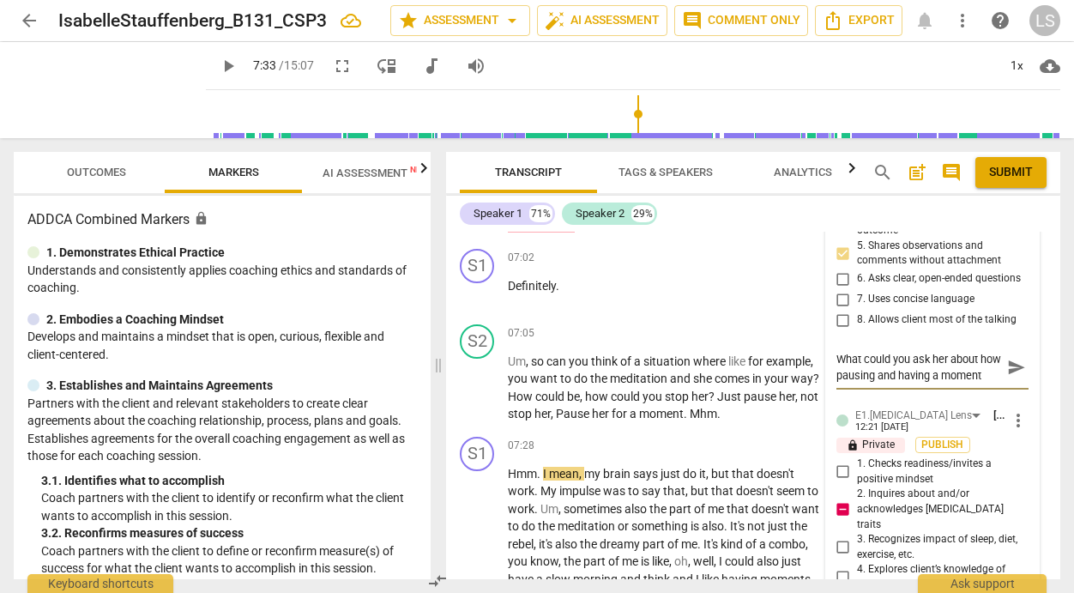
type textarea "What could you ask her about how pausing and having a moment"
type textarea "What could you ask her about how pausing and having a moment t"
type textarea "What could you ask her about how pausing and having a moment to"
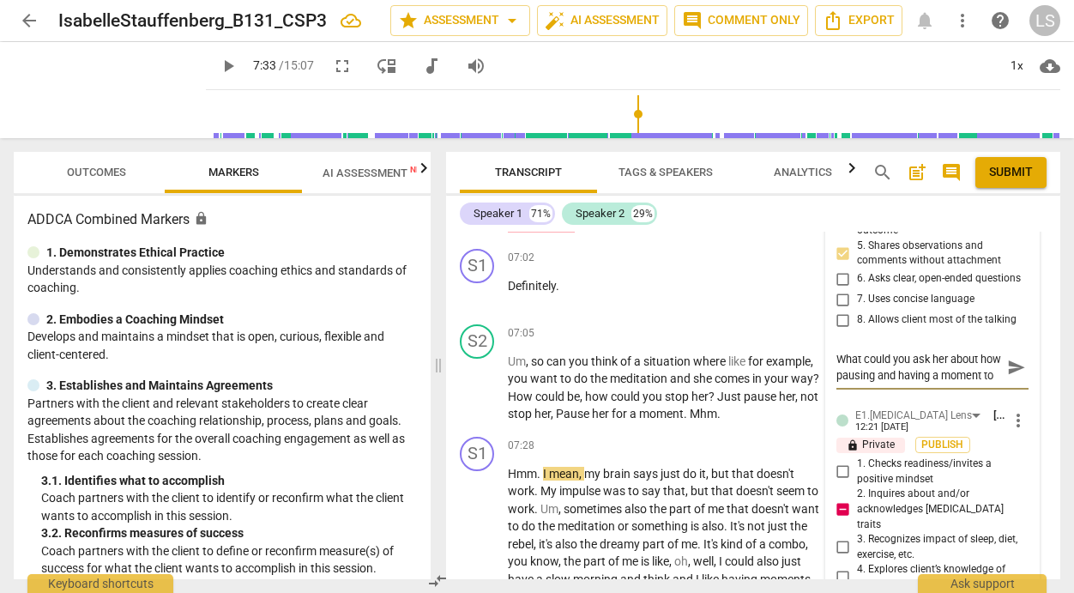
type textarea "What could you ask her about how pausing and having a moment to"
type textarea "What could you ask her about how pausing and having a moment to b"
type textarea "What could you ask her about how pausing and having a moment to be"
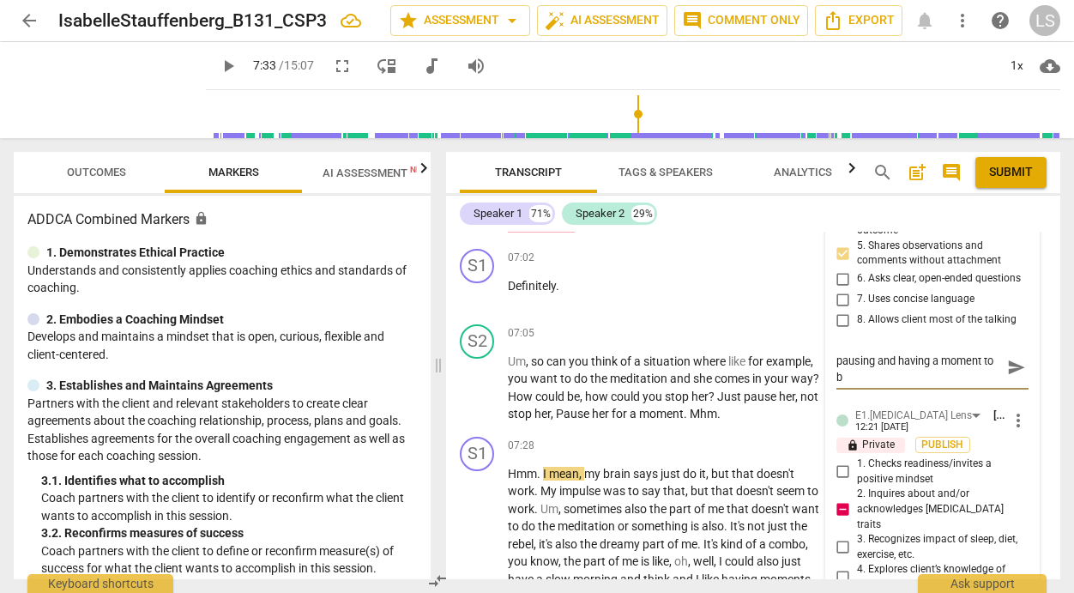
type textarea "What could you ask her about how pausing and having a moment to be"
type textarea "What could you ask her about how pausing and having a moment to be a"
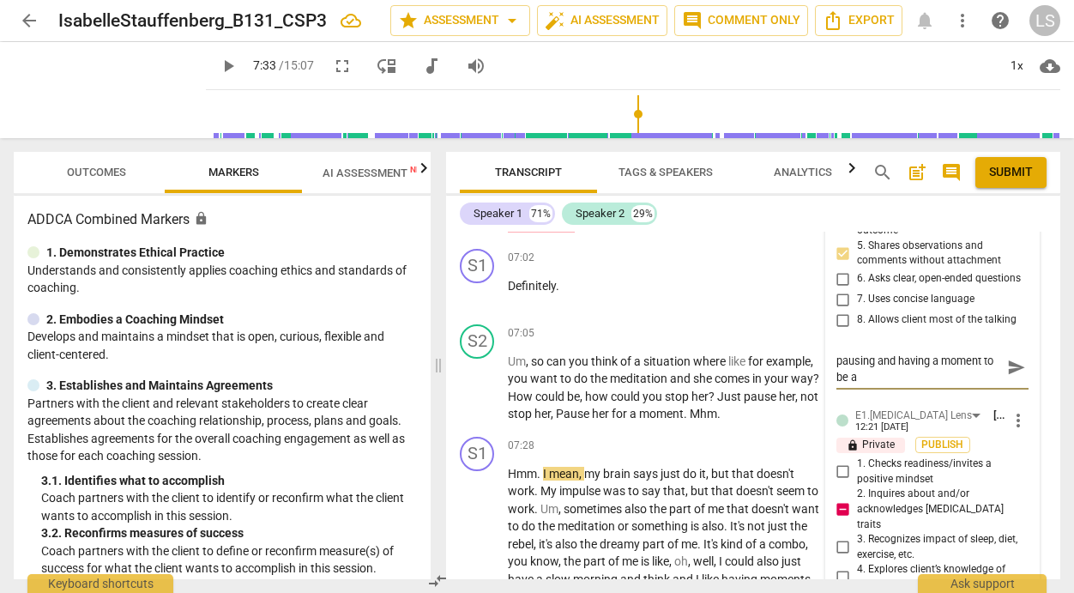
type textarea "What could you ask her about how pausing and having a moment to be at"
type textarea "What could you ask her about how pausing and having a moment to be at c"
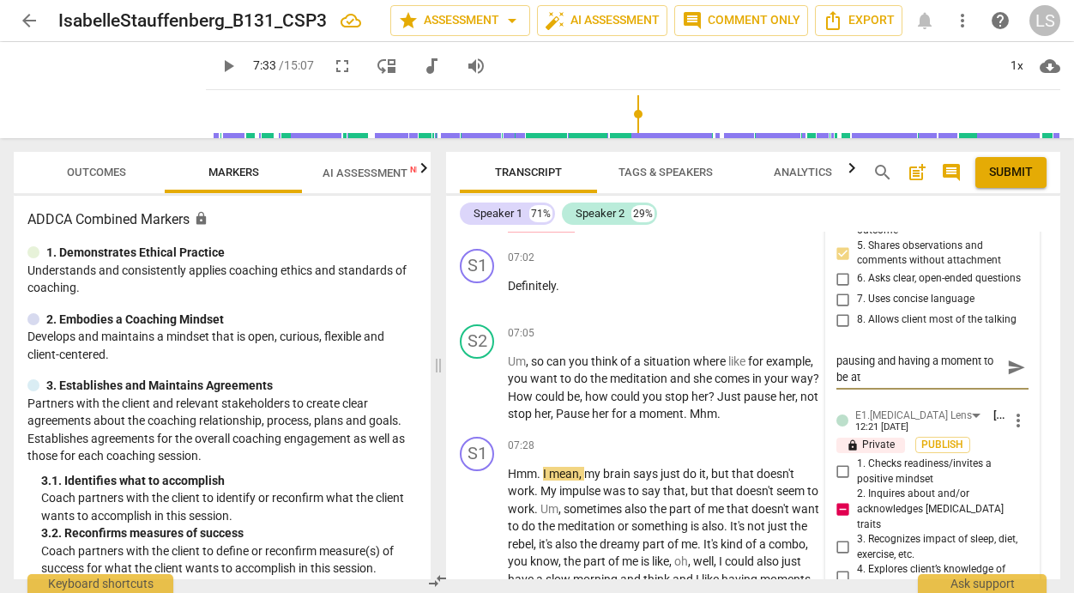
type textarea "What could you ask her about how pausing and having a moment to be at c"
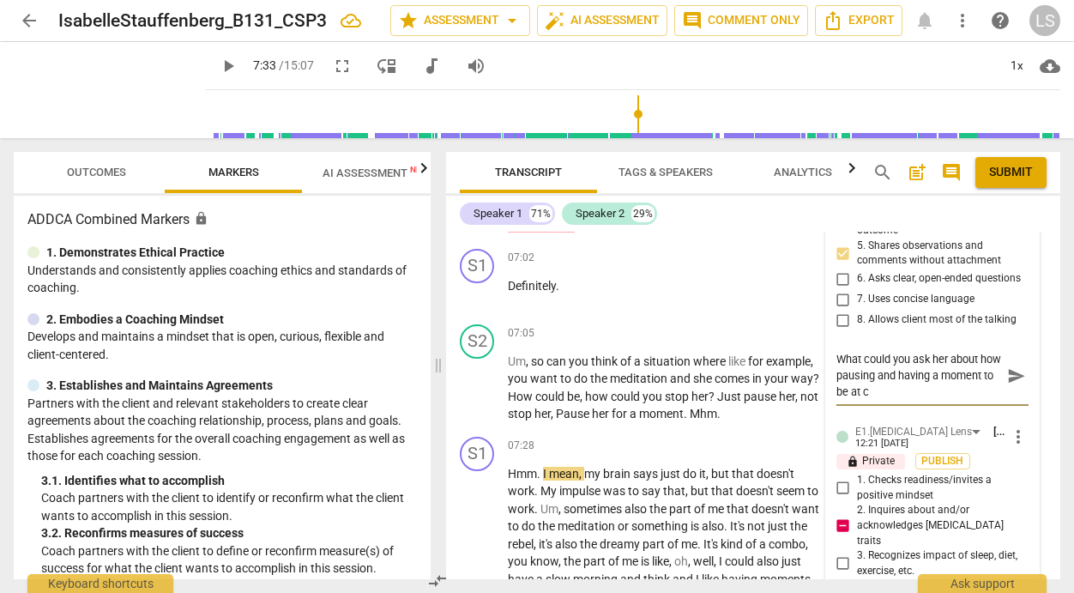
type textarea "What could you ask her about how pausing and having a moment to be at ch"
type textarea "What could you ask her about how pausing and having a moment to be at cho"
type textarea "What could you ask her about how pausing and having a moment to be at [PERSON_N…"
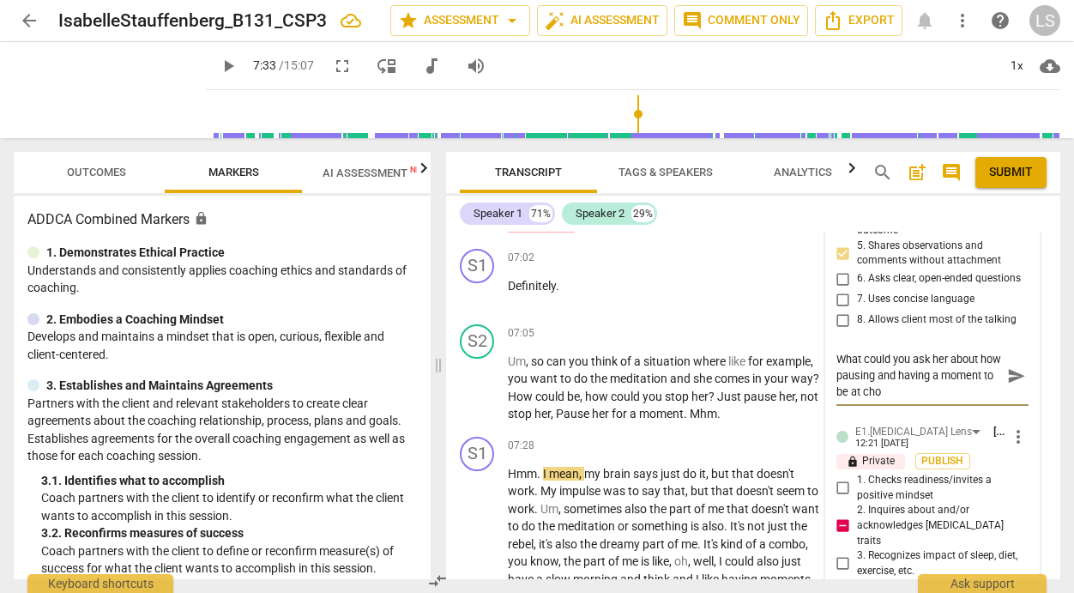
type textarea "What could you ask her about how pausing and having a moment to be at [PERSON_N…"
type textarea "What could you ask her about how pausing and having a moment to be at choic"
type textarea "What could you ask her about how pausing and having a moment to be at choice"
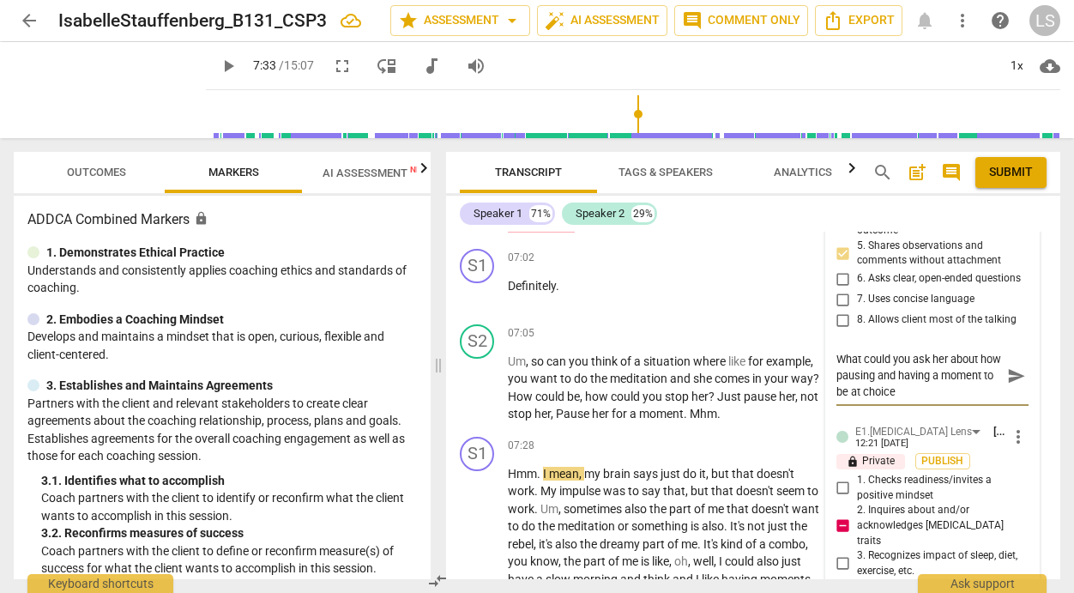
type textarea "What could you ask her about how pausing and having a moment to be at choice"
type textarea "What could you ask her about how pausing and having a moment to be at choice c"
type textarea "What could you ask her about how pausing and having a moment to be at choice ch"
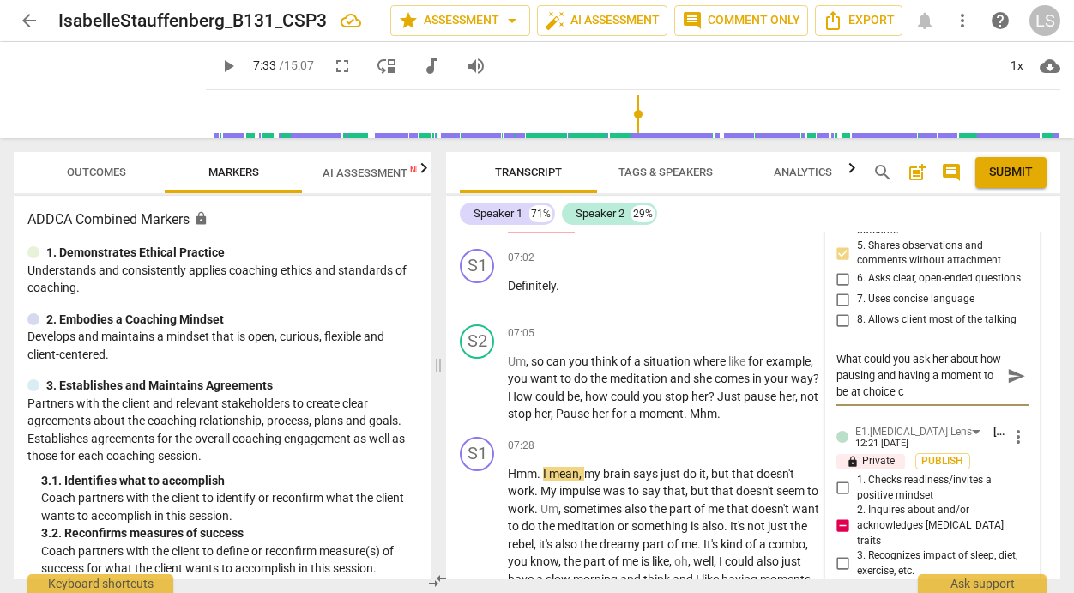
type textarea "What could you ask her about how pausing and having a moment to be at choice ch"
type textarea "What could you ask her about how pausing and having a moment to be at choice cha"
type textarea "What could you ask her about how pausing and having a moment to be at choice [P…"
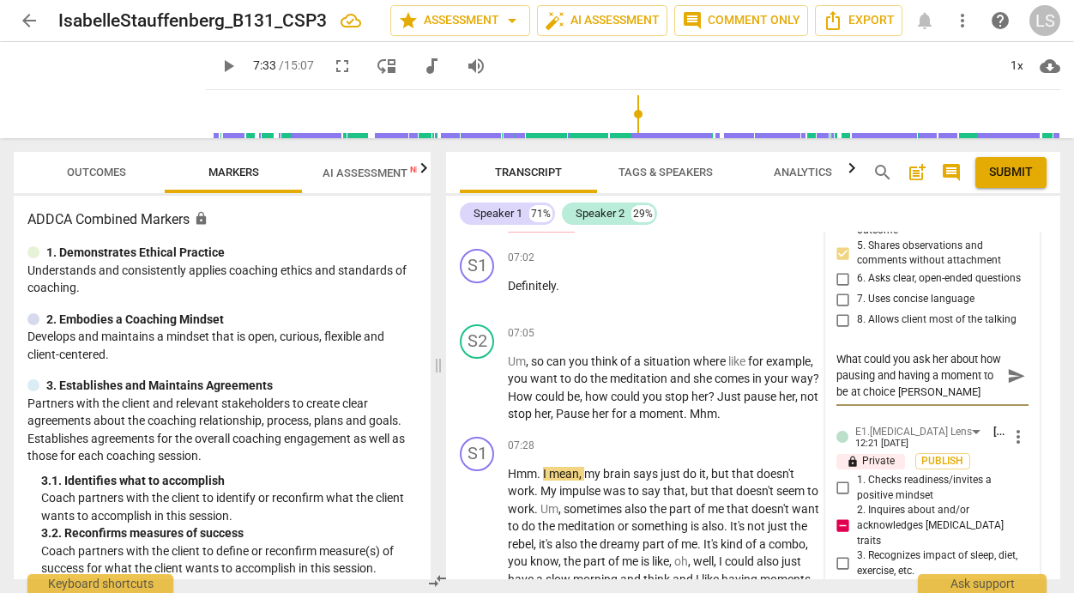
type textarea "What could you ask her about how pausing and having a moment to be at choice [P…"
type textarea "What could you ask her about how pausing and having a moment to be at choice ch…"
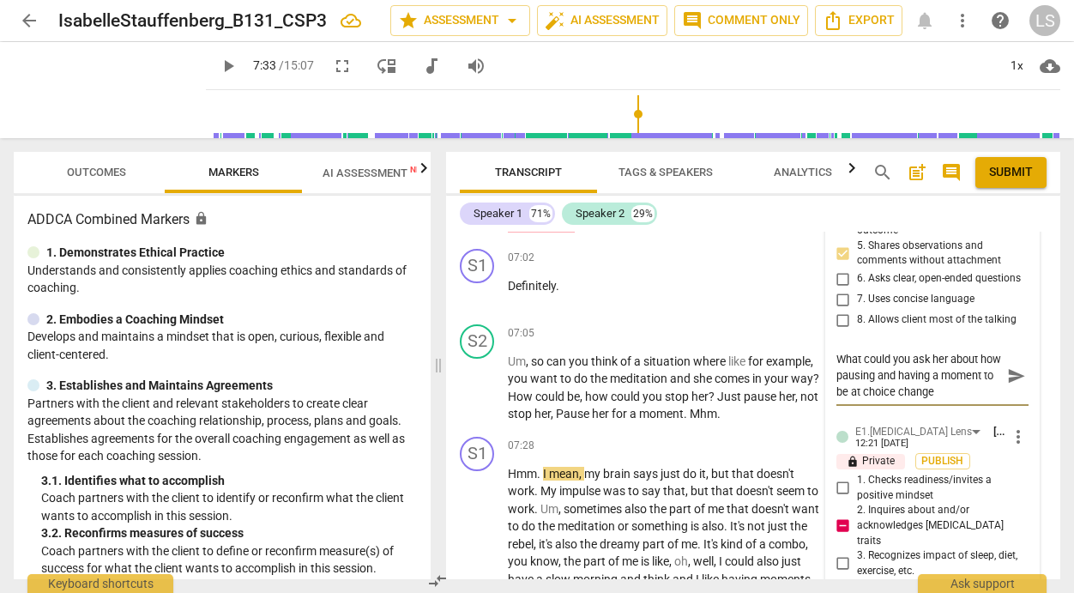
type textarea "What could you ask her about how pausing and having a moment to be at choice ch…"
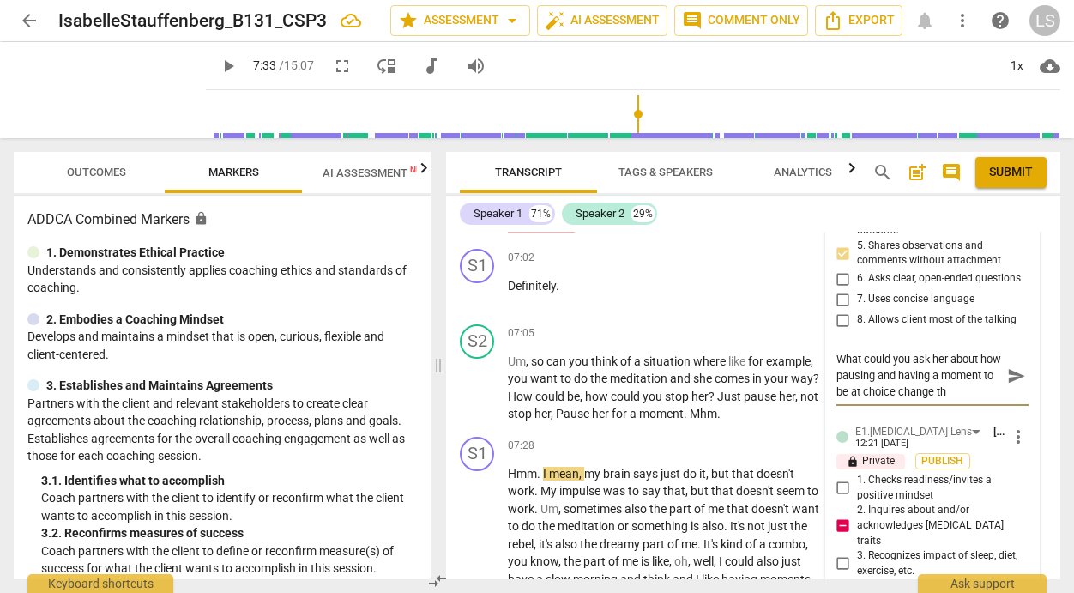
scroll to position [15, 0]
type textarea "What could you ask her about how pausing and having a moment to be at choice ch…"
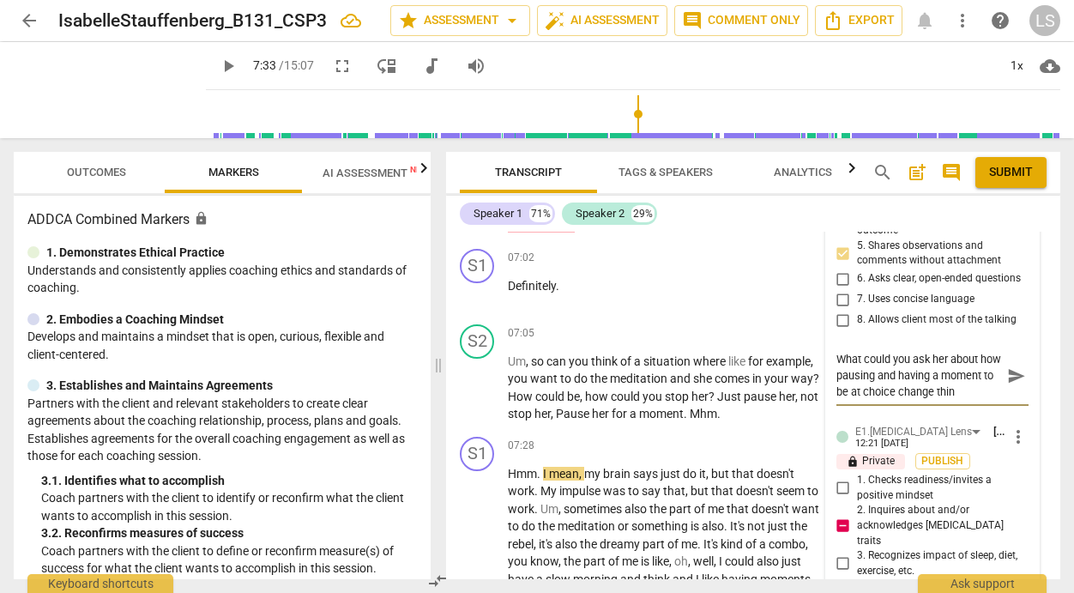
type textarea "What could you ask her about how pausing and having a moment to be at choice ch…"
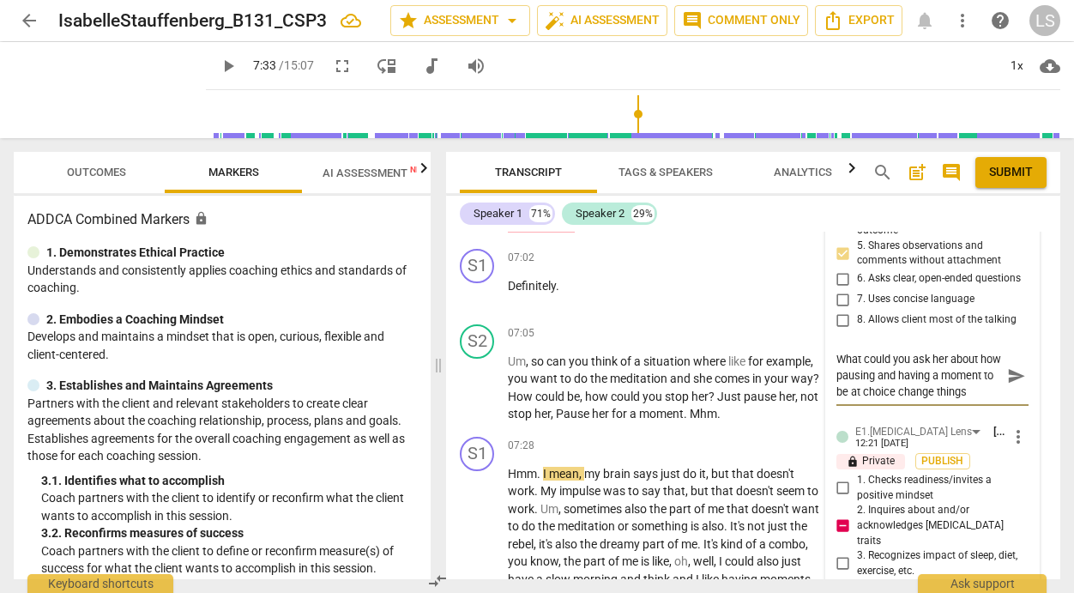
type textarea "What could you ask her about how pausing and having a moment to be at choice ch…"
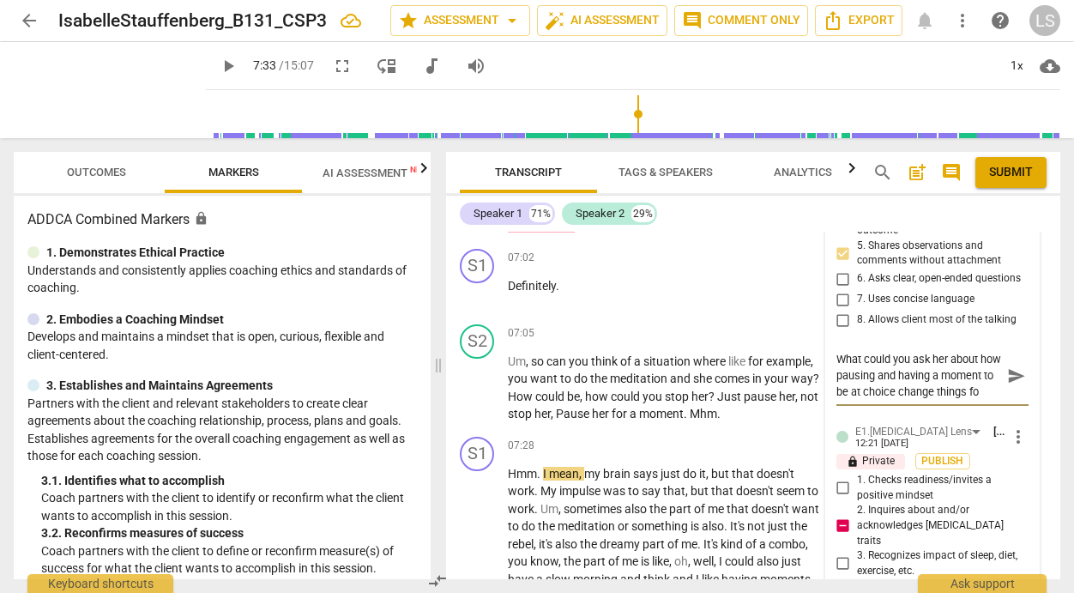
type textarea "What could you ask her about how pausing and having a moment to be at choice ch…"
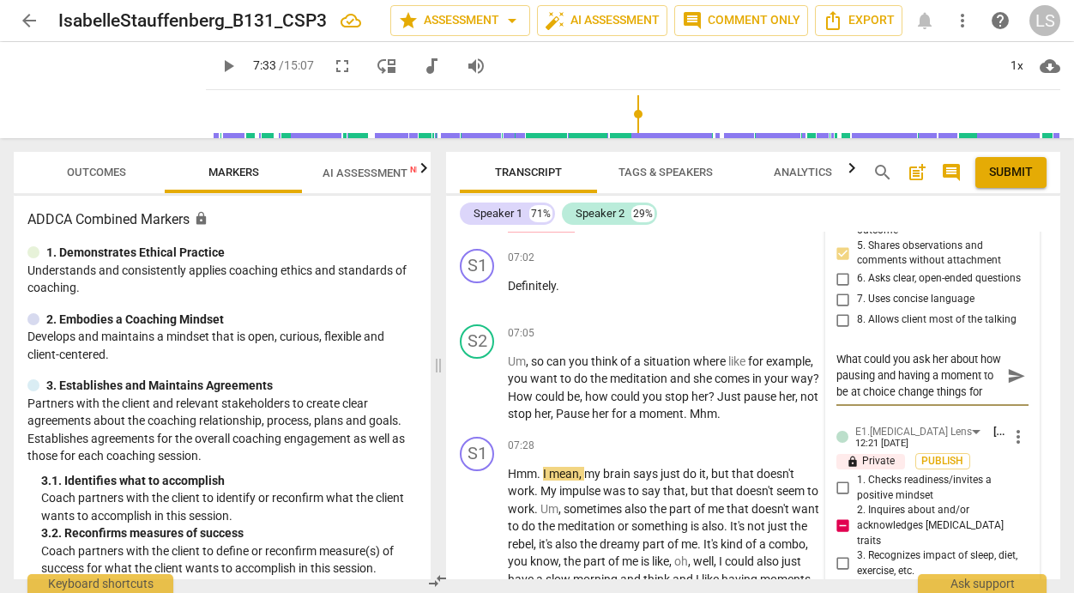
type textarea "What could you ask her about how pausing and having a moment to be at choice ch…"
click at [988, 469] on div "lock Private Publish" at bounding box center [932, 461] width 192 height 16
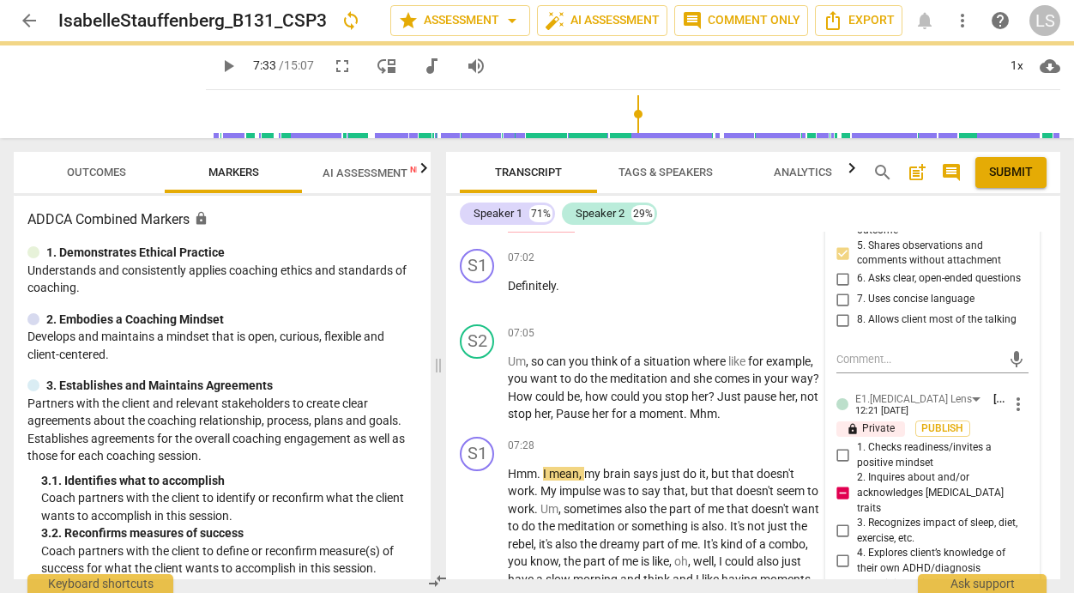
scroll to position [0, 0]
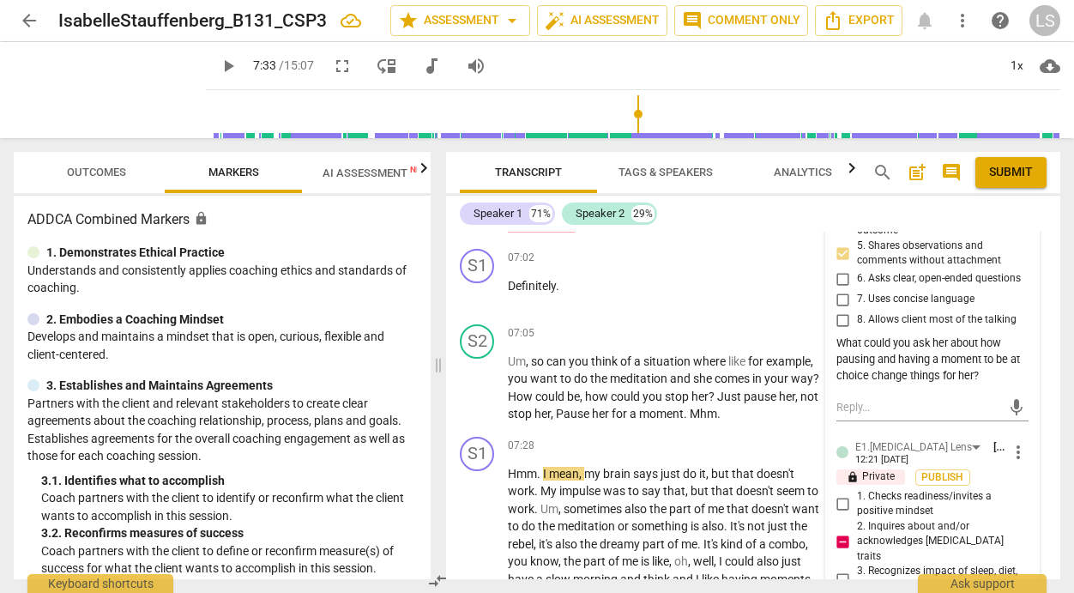
click at [968, 475] on div "7.Awareness [PERSON_NAME] 12:23 [DATE] more_vert lock Private Publish 1. Asks a…" at bounding box center [932, 586] width 213 height 1059
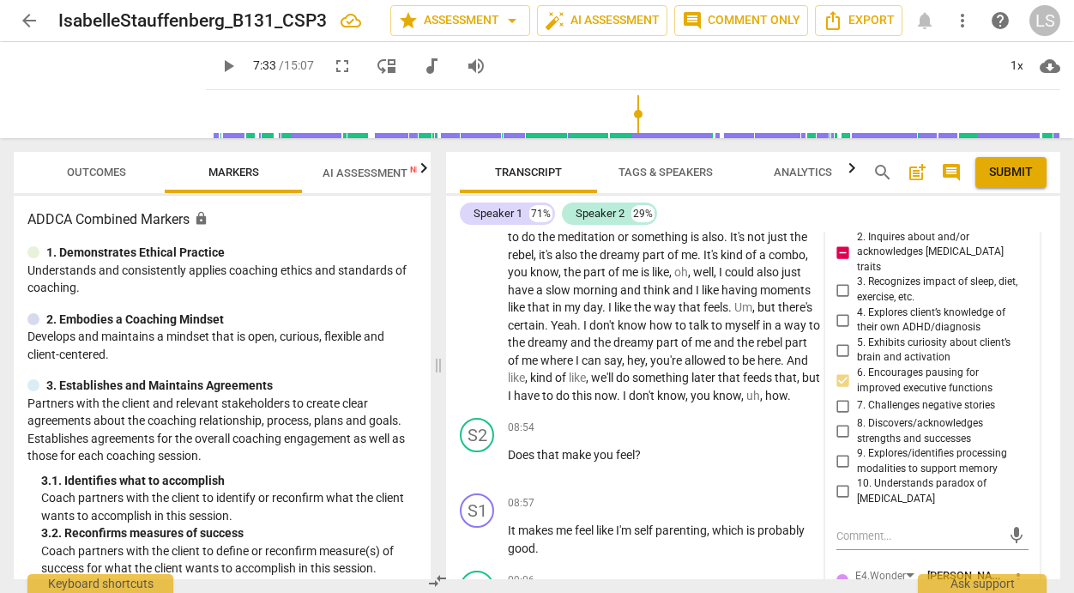
scroll to position [3997, 0]
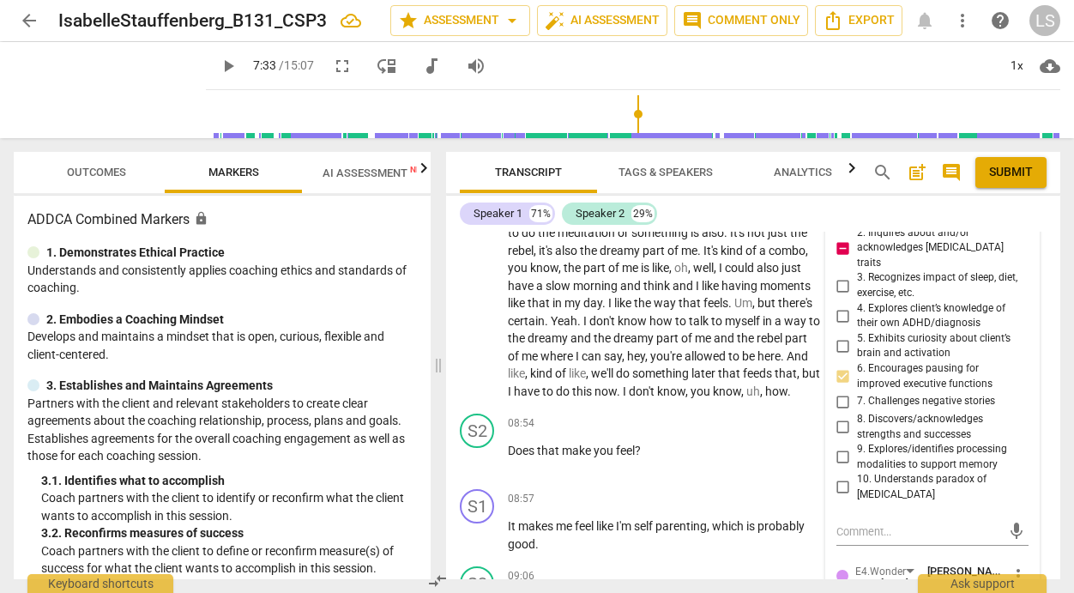
click at [839, 498] on input "10. Understands paradox of [MEDICAL_DATA]" at bounding box center [843, 487] width 27 height 21
click at [842, 540] on textarea at bounding box center [918, 531] width 165 height 16
click at [913, 556] on textarea "I wonder if there is some black and white thinkiong here?" at bounding box center [918, 539] width 165 height 33
click at [957, 556] on textarea "I wonder if there is some black and white thinking here?" at bounding box center [918, 539] width 165 height 33
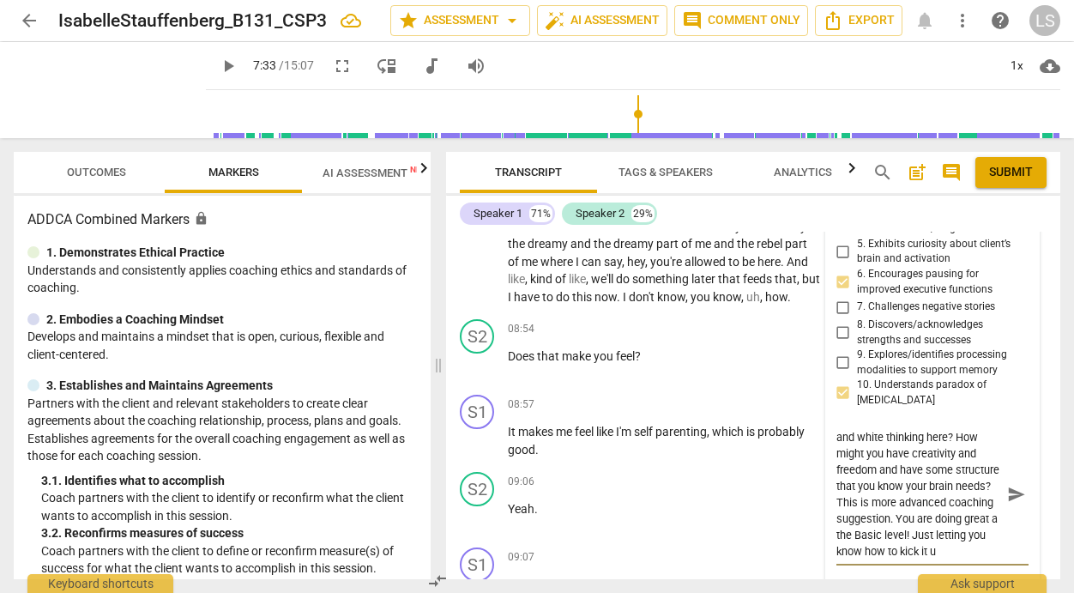
scroll to position [4093, 0]
click at [1007, 502] on span "send" at bounding box center [1016, 492] width 19 height 19
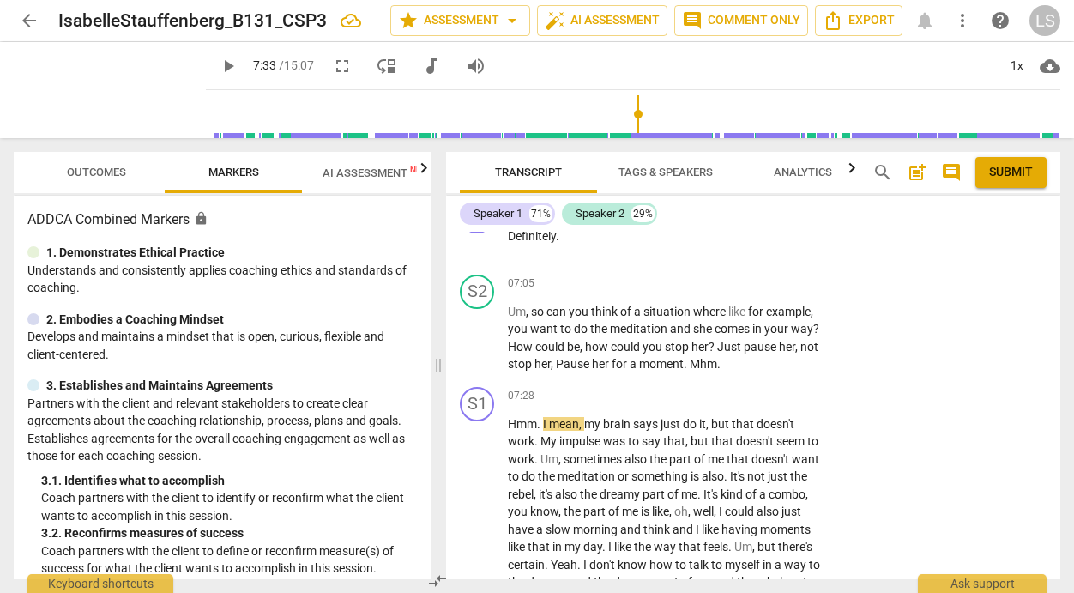
scroll to position [3526, 0]
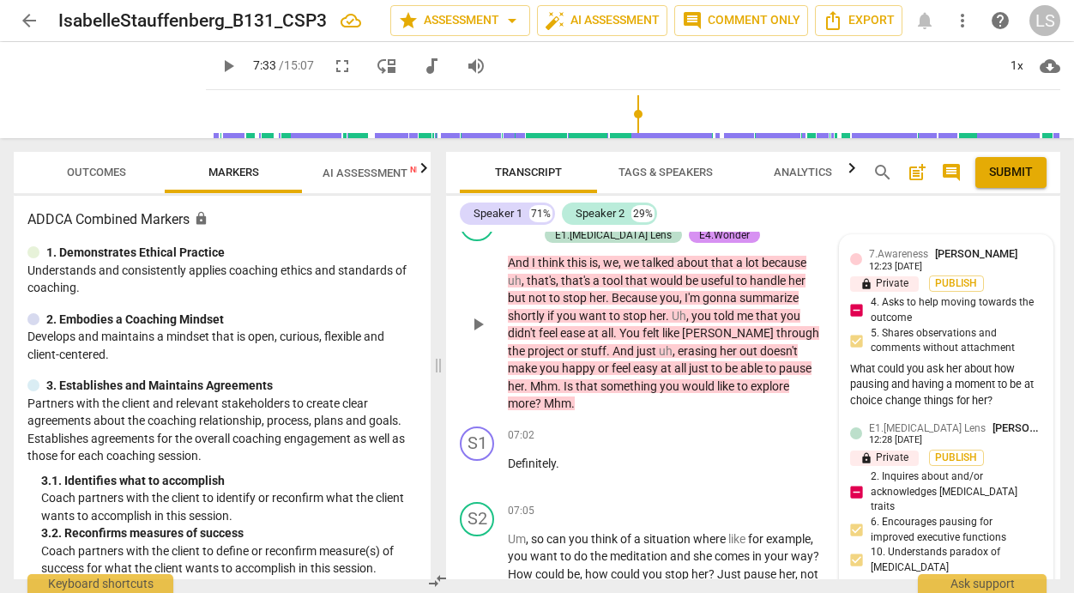
click at [979, 409] on div "What could you ask her about how pausing and having a moment to be at choice ch…" at bounding box center [946, 385] width 192 height 48
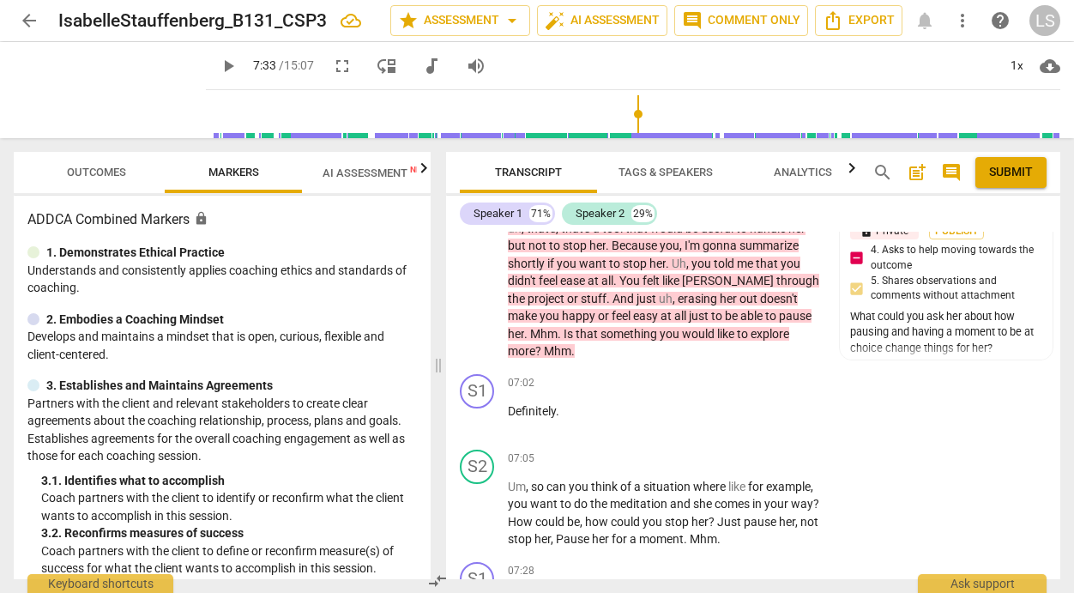
scroll to position [3569, 0]
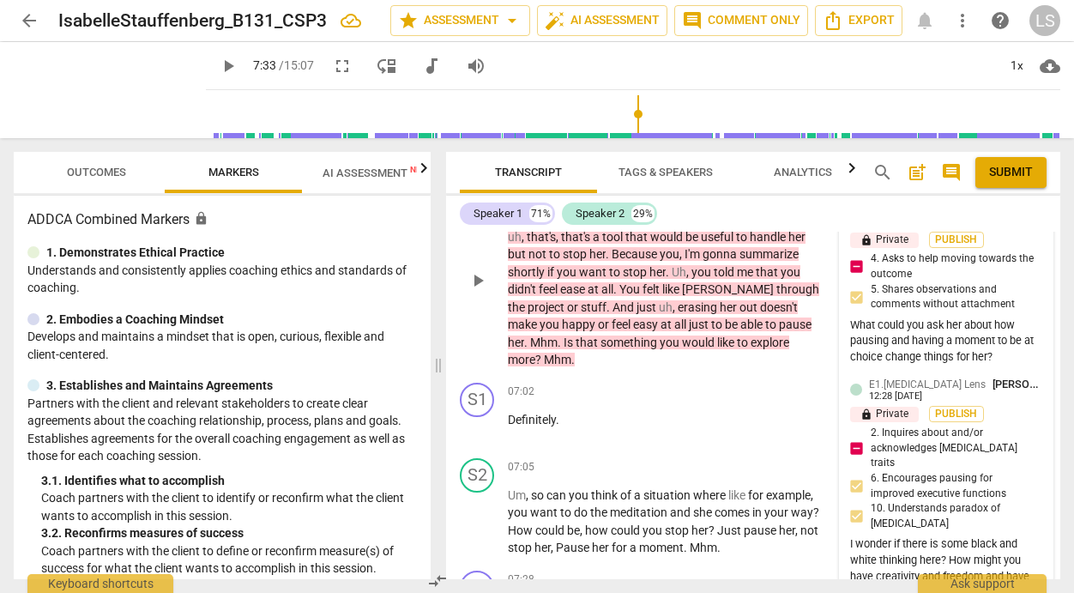
click at [1001, 365] on div "What could you ask her about how pausing and having a moment to be at choice ch…" at bounding box center [946, 341] width 192 height 48
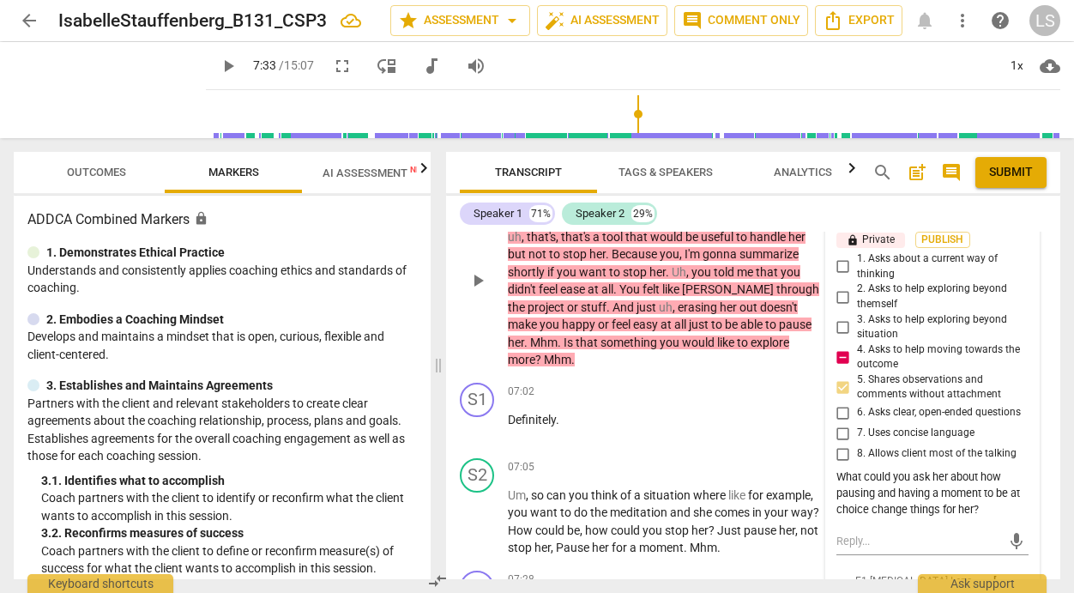
click at [843, 558] on div "mic" at bounding box center [932, 540] width 192 height 38
click at [981, 517] on div "What could you ask her about how pausing and having a moment to be at choice ch…" at bounding box center [932, 493] width 192 height 48
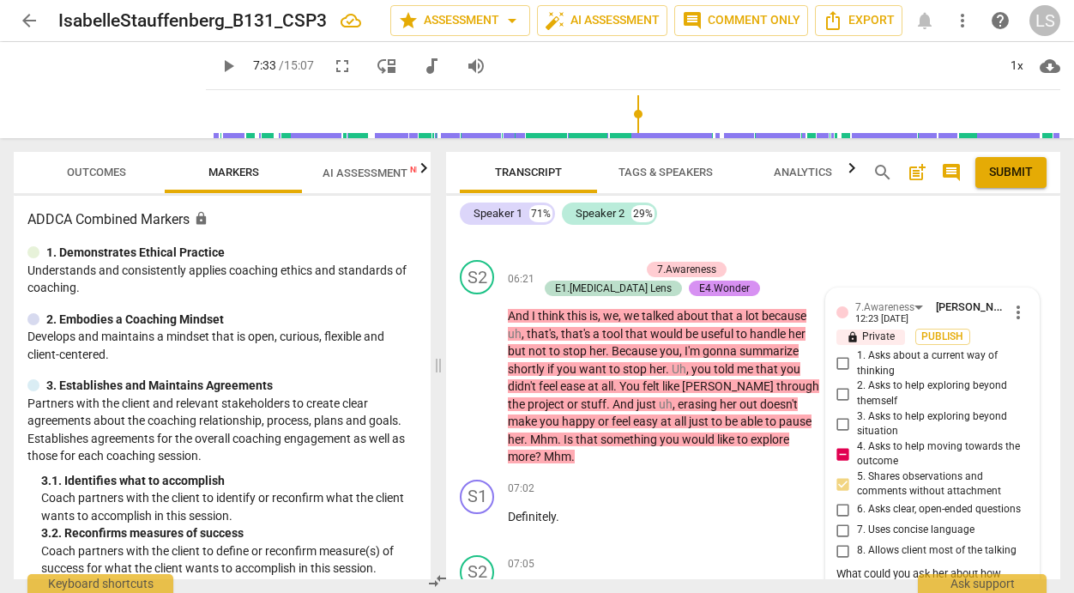
scroll to position [3403, 0]
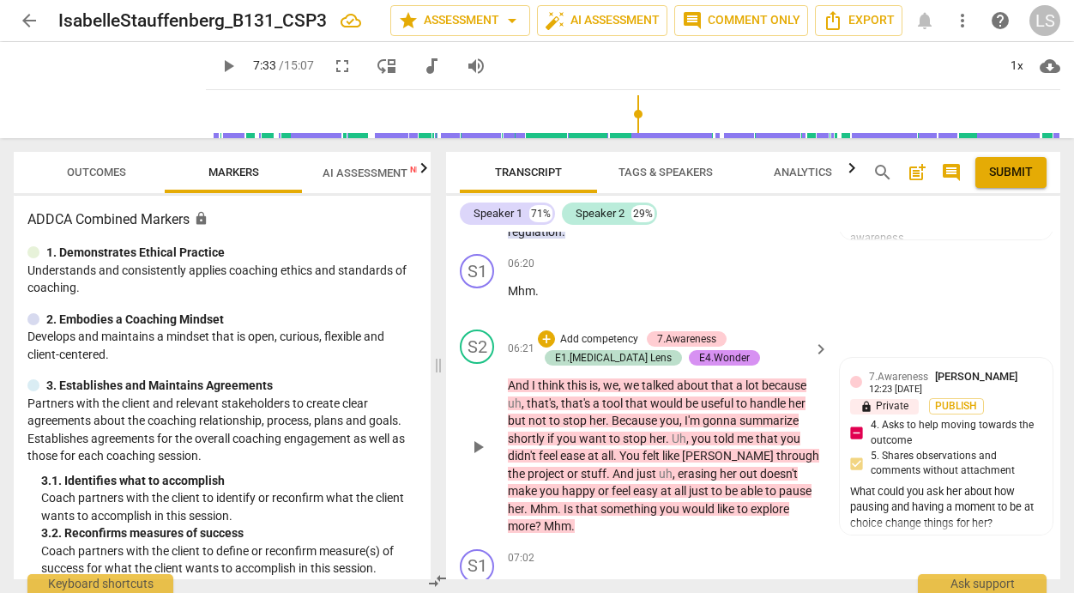
click at [624, 347] on p "Add competency" at bounding box center [598, 339] width 81 height 15
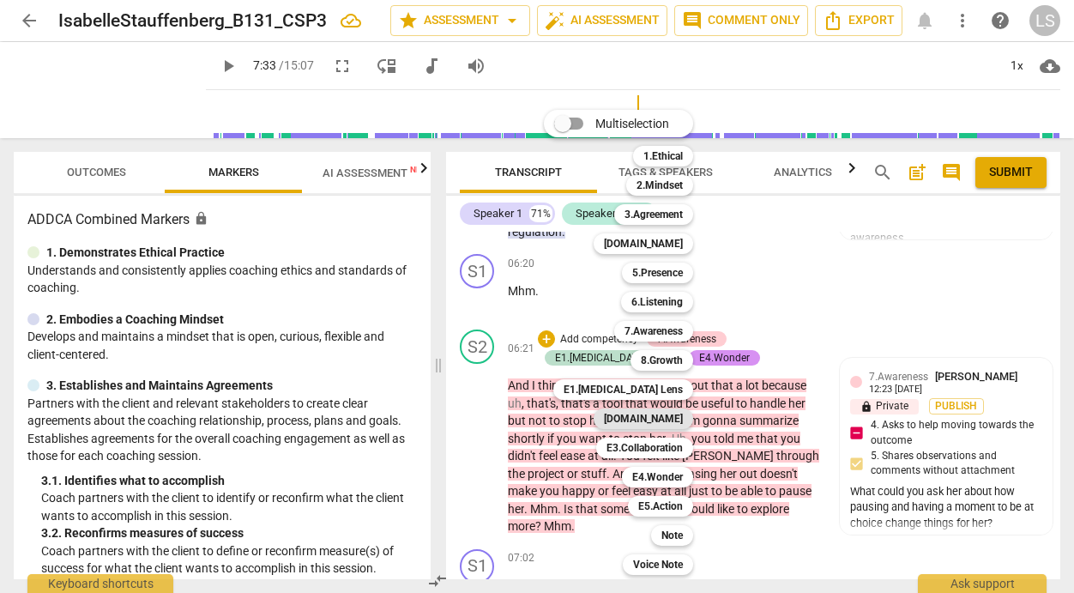
click at [653, 419] on b "[DOMAIN_NAME]" at bounding box center [643, 418] width 79 height 21
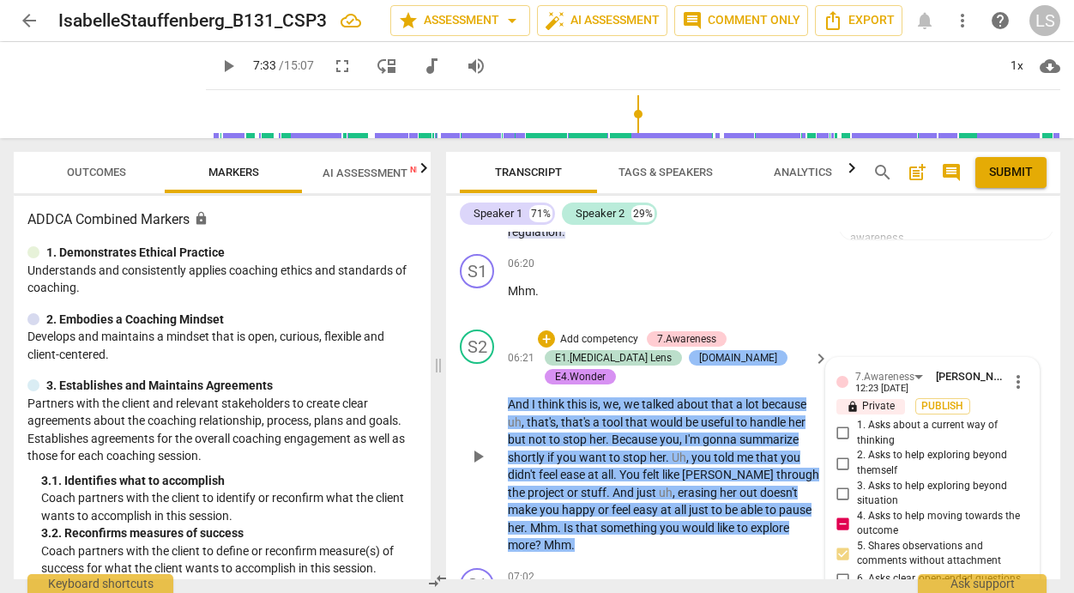
click at [699, 365] on div "[DOMAIN_NAME]" at bounding box center [738, 357] width 78 height 15
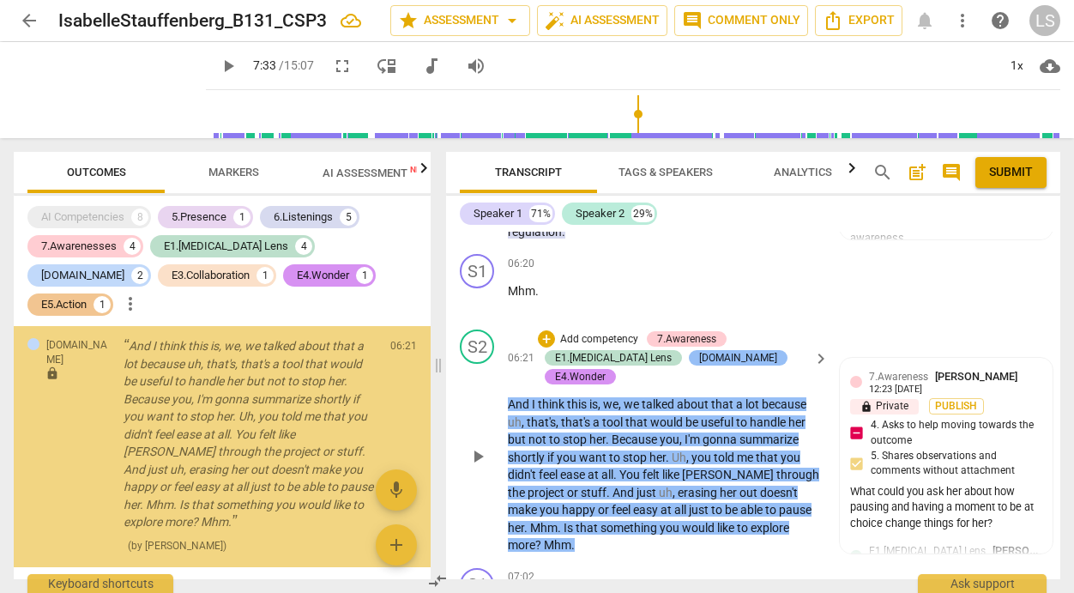
scroll to position [3648, 0]
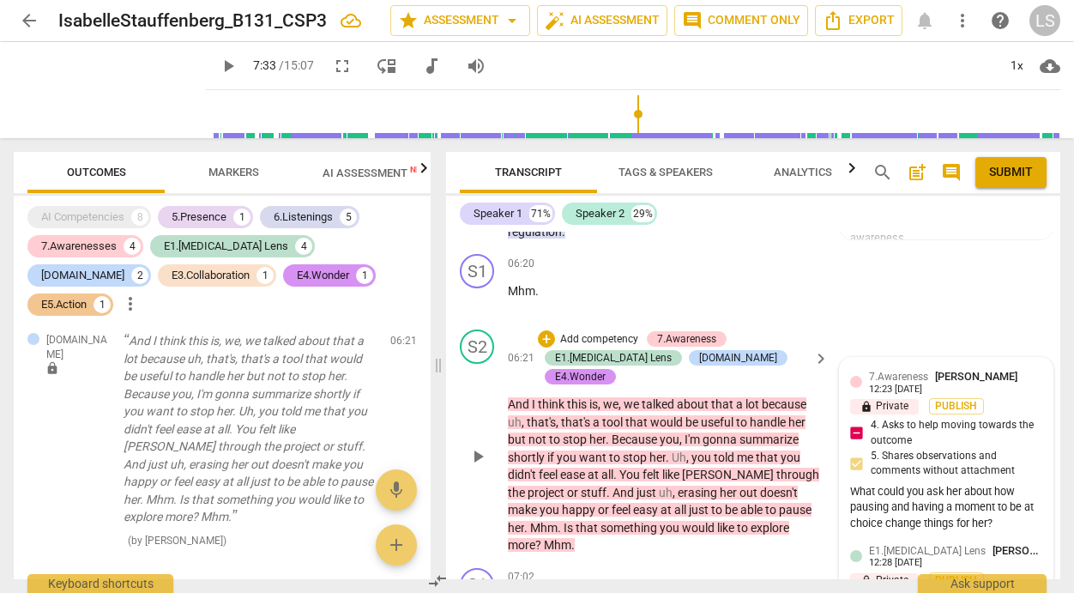
click at [1009, 532] on div "What could you ask her about how pausing and having a moment to be at choice ch…" at bounding box center [946, 508] width 192 height 48
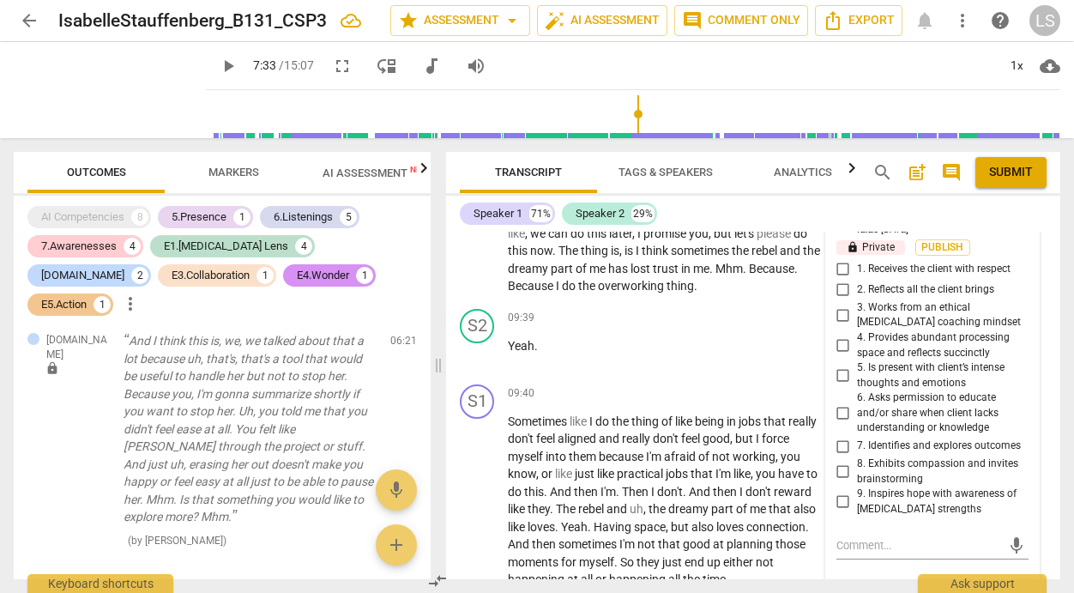
scroll to position [4471, 0]
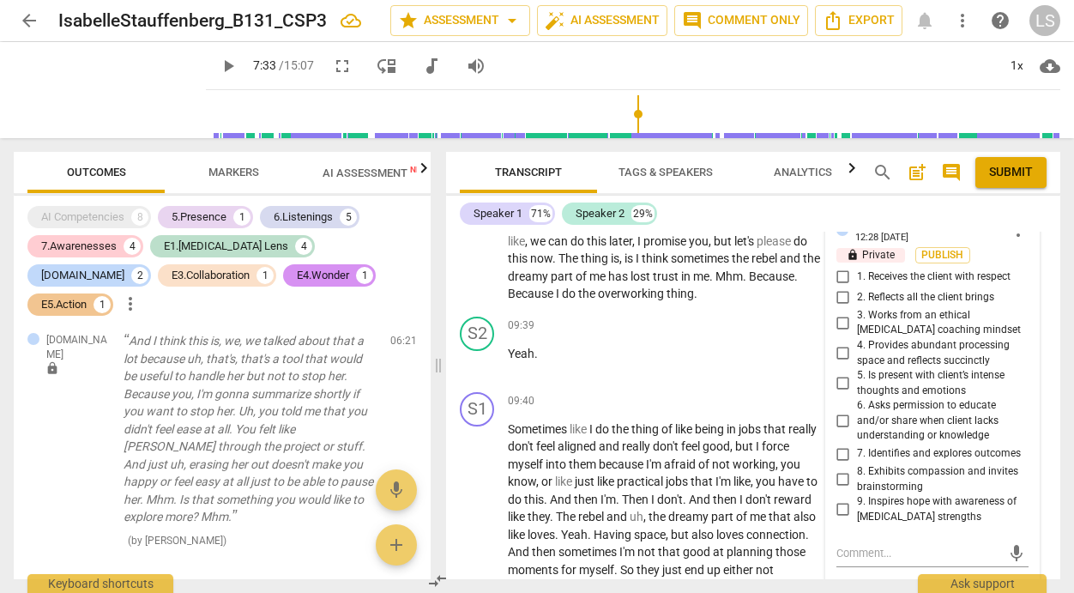
click at [839, 431] on input "6. Asks permission to educate and/or share when client lacks understanding or k…" at bounding box center [843, 421] width 27 height 21
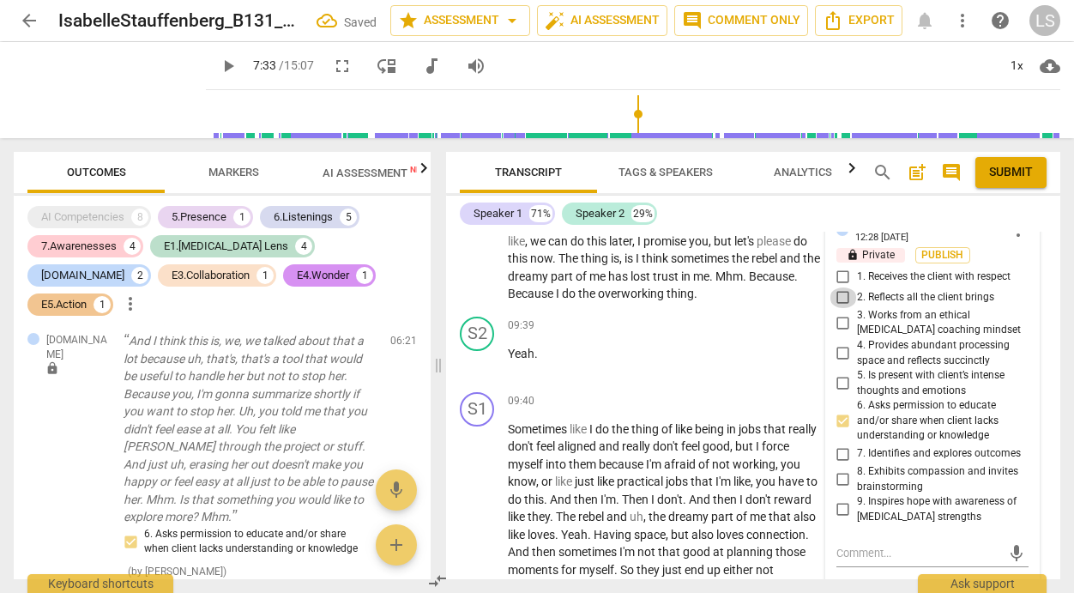
click at [836, 308] on input "2. Reflects all the client brings" at bounding box center [843, 297] width 27 height 21
click at [838, 287] on input "1. Receives the client with respect" at bounding box center [843, 277] width 27 height 21
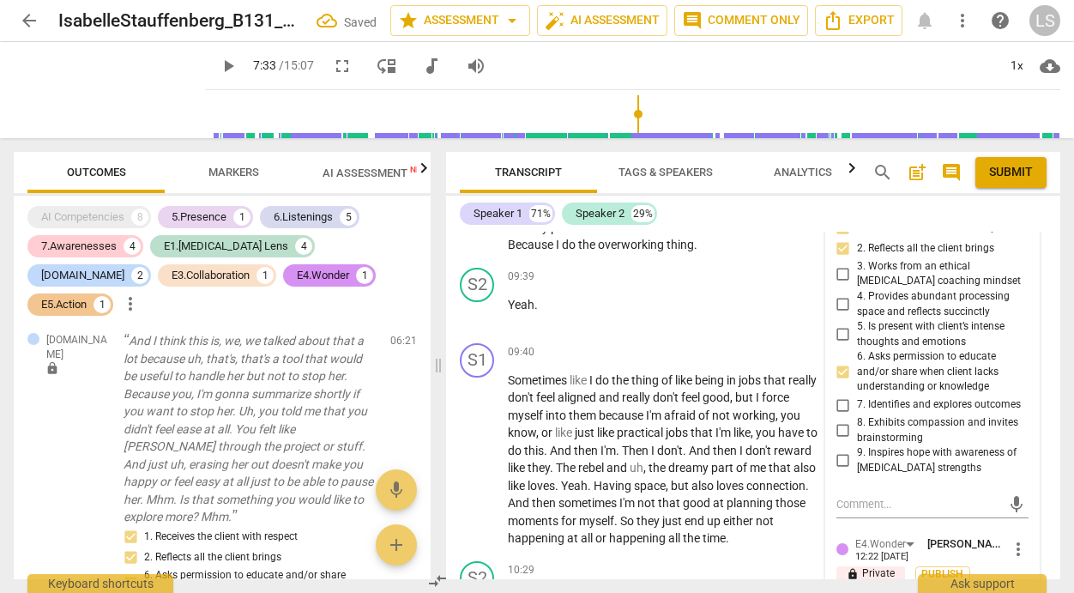
scroll to position [4569, 0]
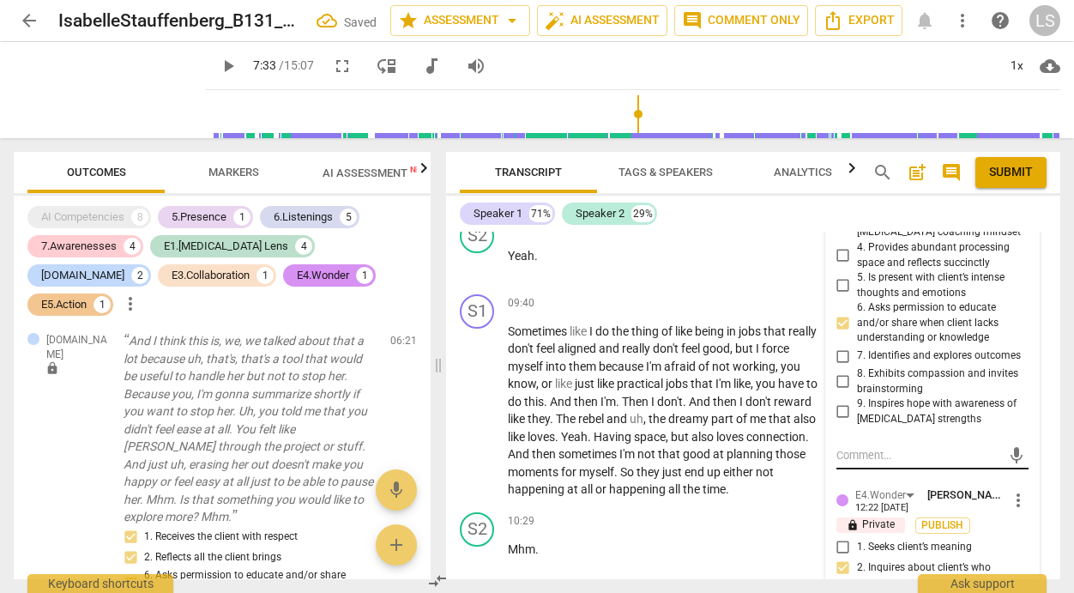
click at [849, 463] on textarea at bounding box center [918, 455] width 165 height 16
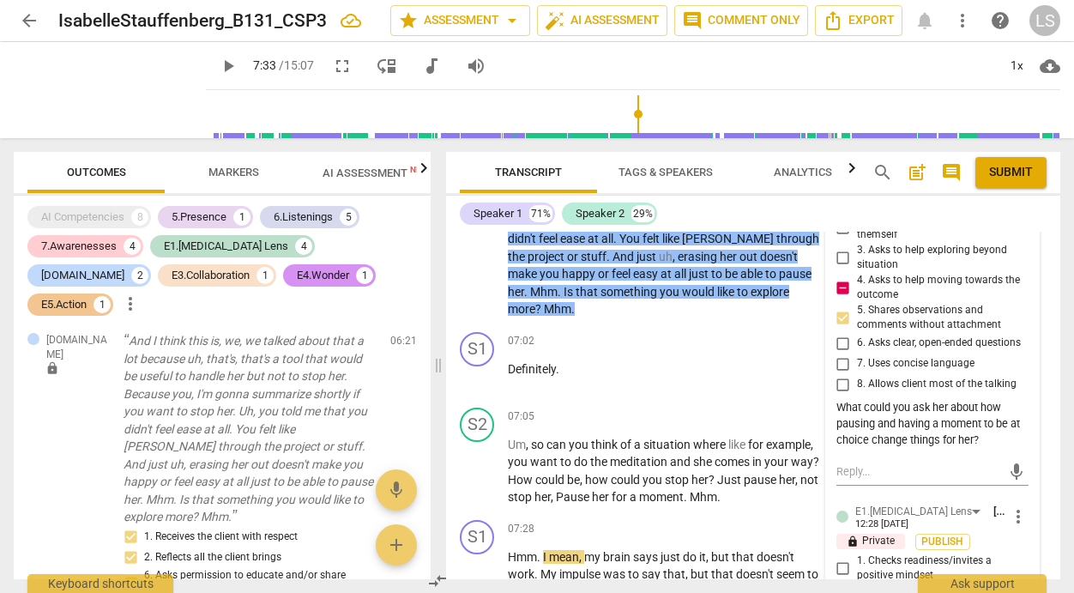
scroll to position [3691, 0]
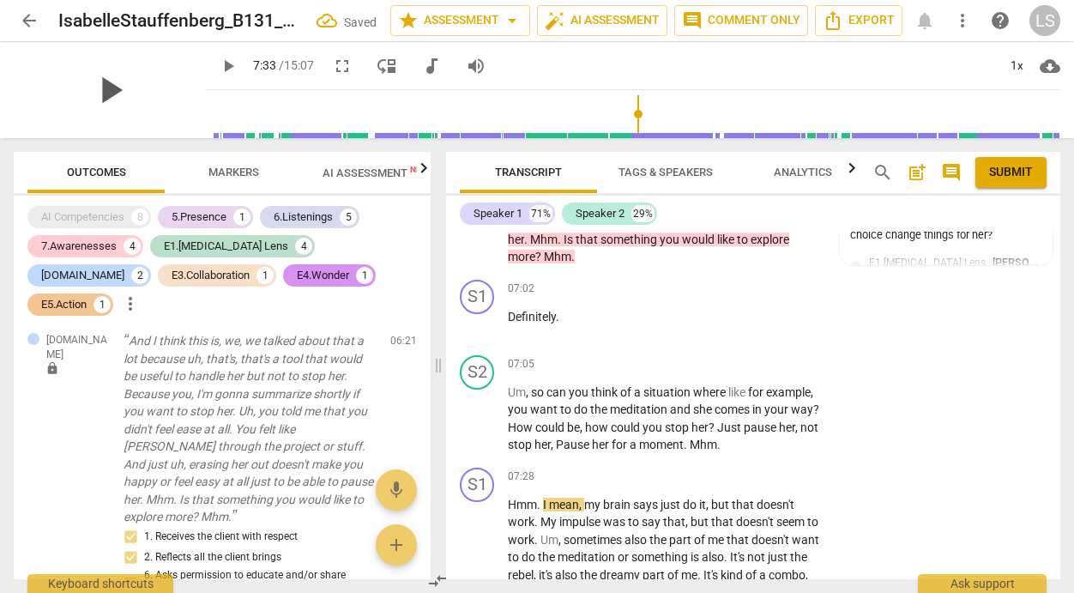
click at [98, 87] on span "play_arrow" at bounding box center [109, 90] width 45 height 45
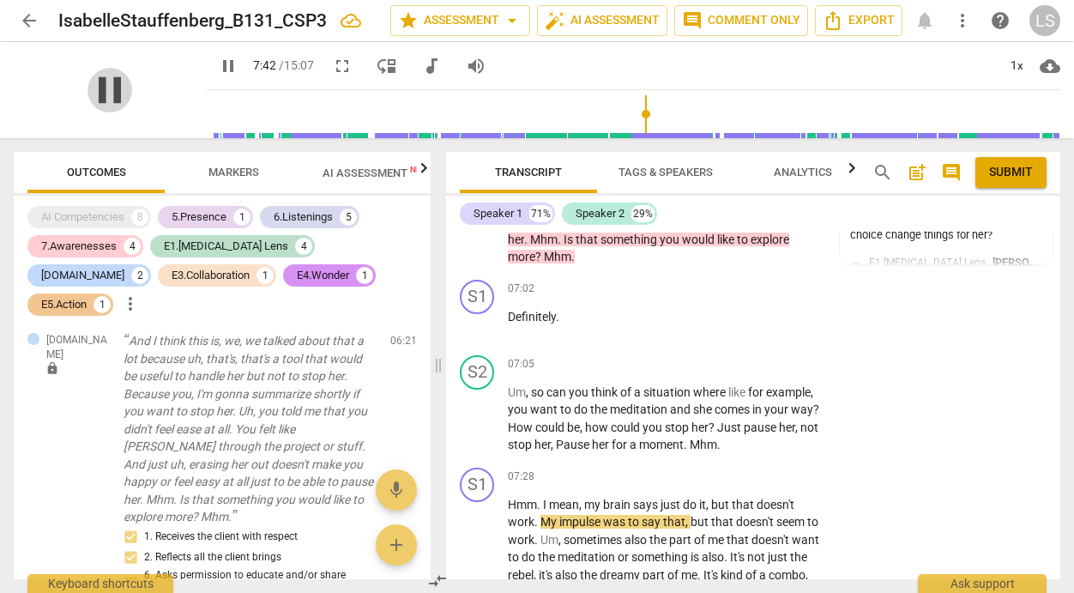
click at [98, 87] on span "pause" at bounding box center [109, 90] width 45 height 45
click at [711, 373] on div "+" at bounding box center [714, 364] width 17 height 17
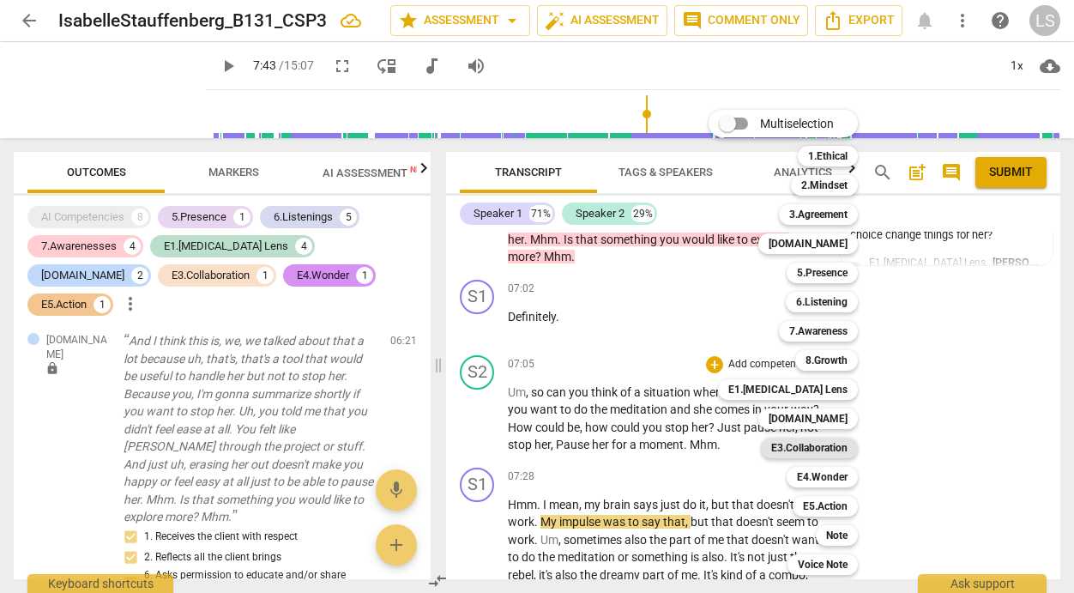
click at [815, 444] on b "E3.Collaboration" at bounding box center [809, 447] width 76 height 21
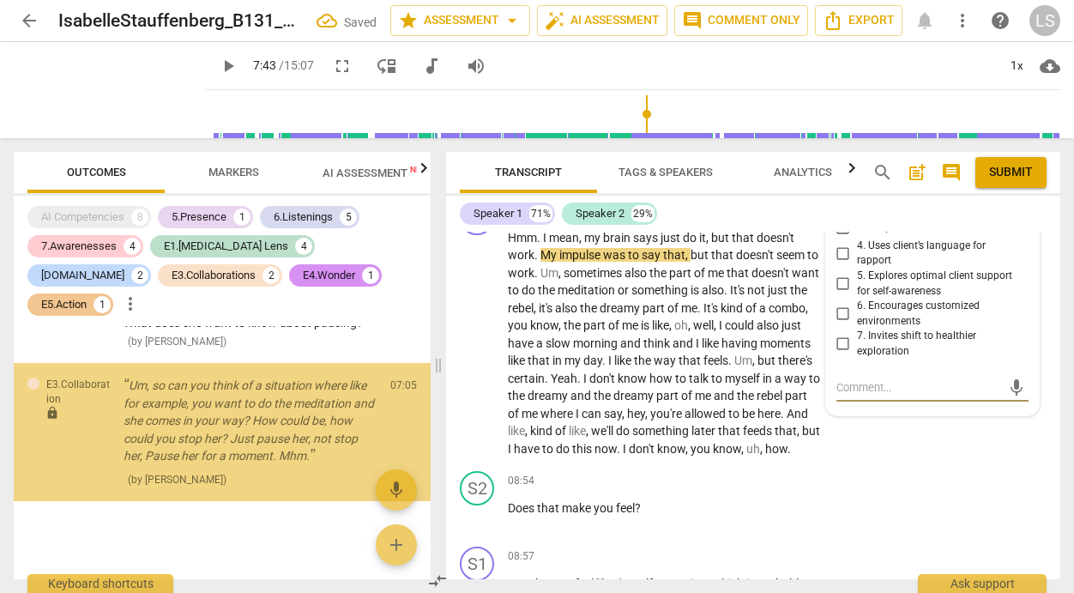
scroll to position [3937, 0]
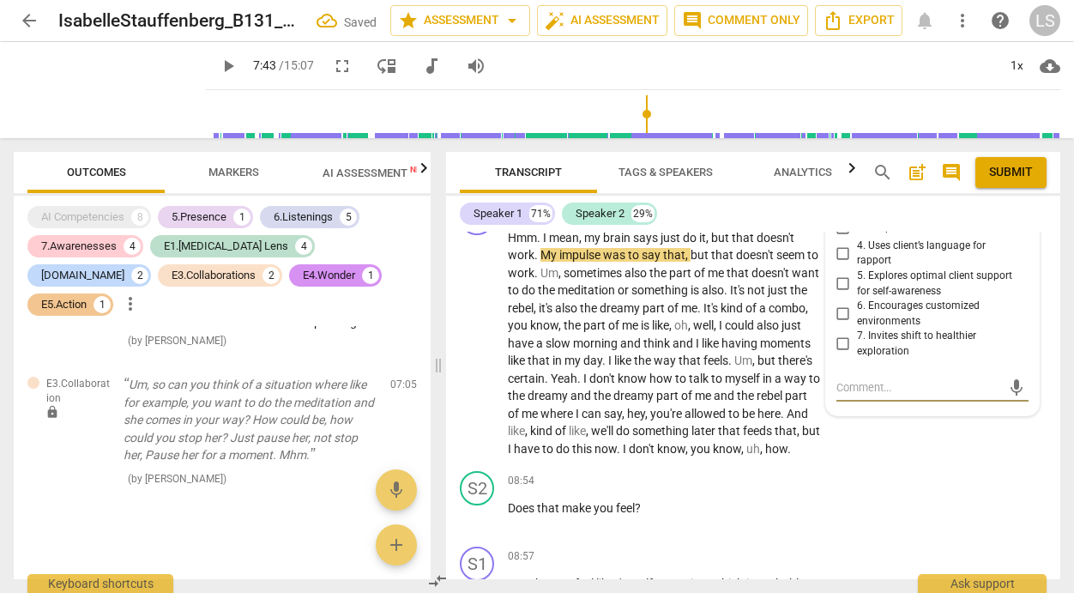
click at [841, 324] on input "6. Encourages customized environments" at bounding box center [843, 314] width 27 height 21
click at [846, 294] on input "5. Explores optimal client support for self-awareness" at bounding box center [843, 284] width 27 height 21
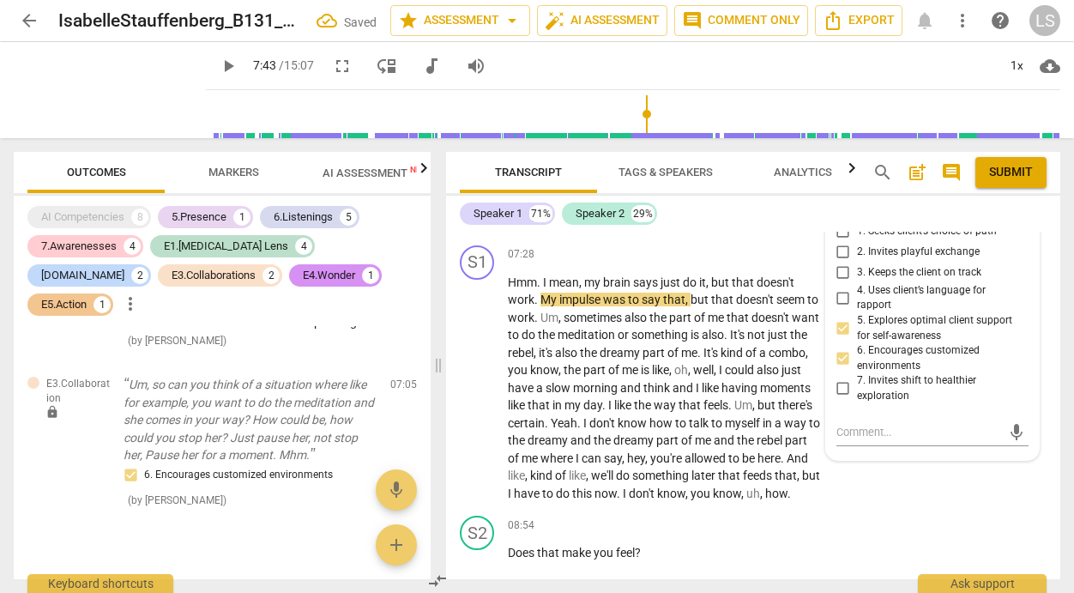
scroll to position [3909, 0]
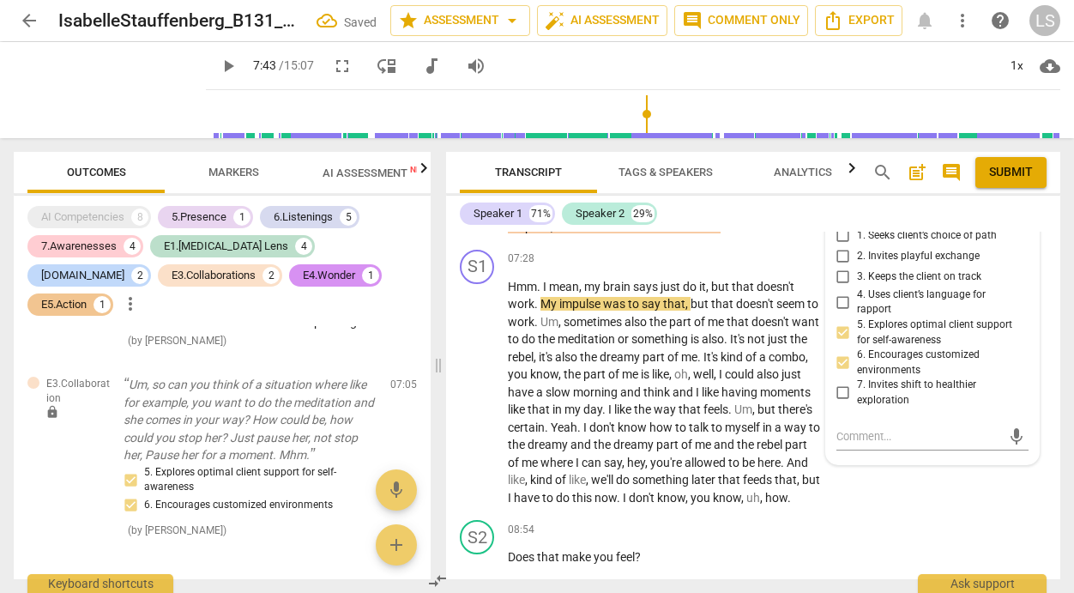
click at [840, 267] on input "2. Invites playful exchange" at bounding box center [843, 256] width 27 height 21
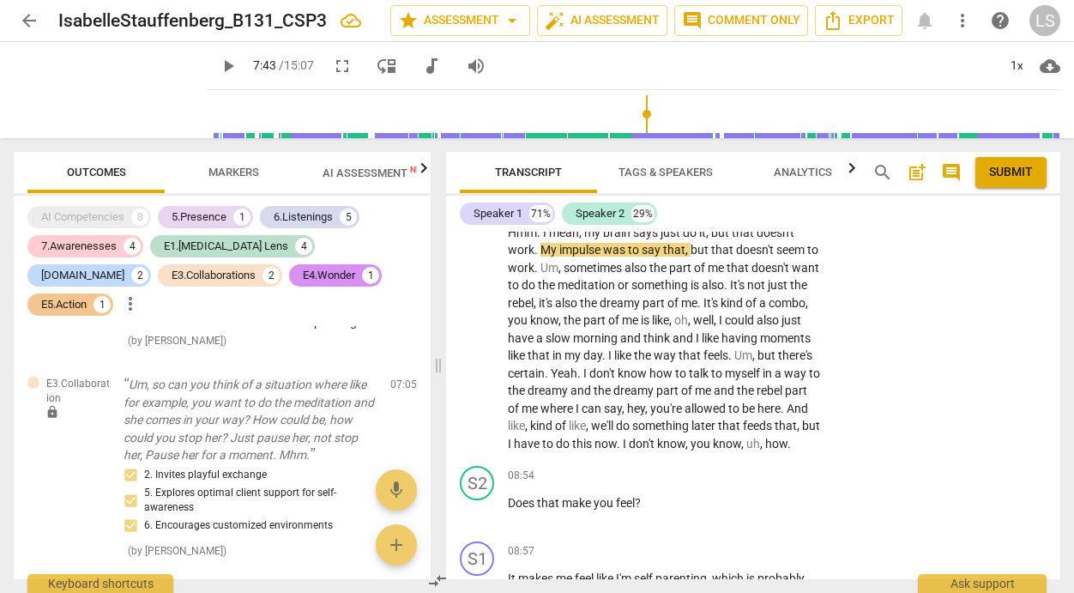
scroll to position [3963, 0]
